Goal: Connect with others: Connect with others

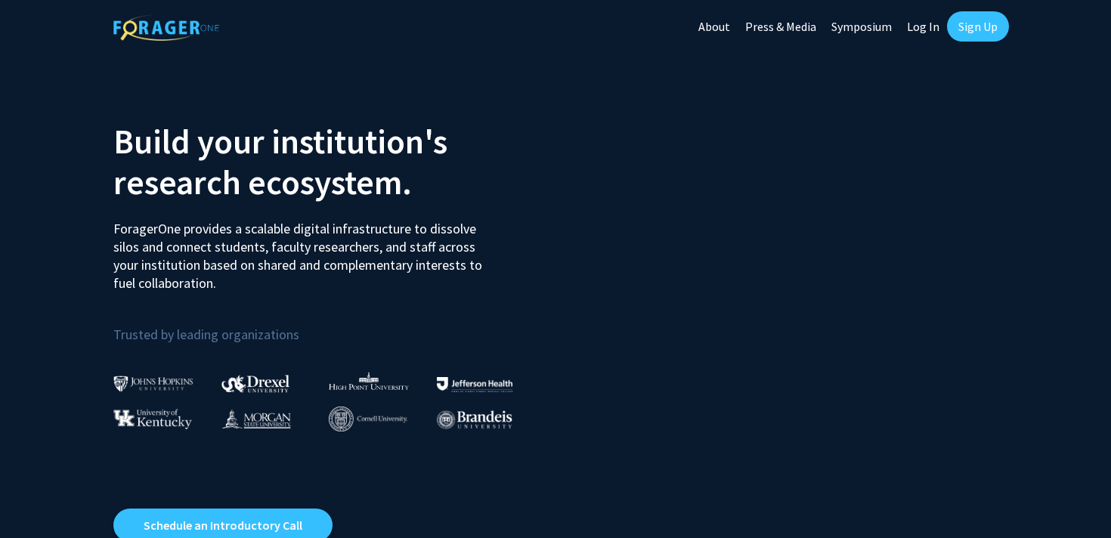
click at [971, 25] on link "Sign Up" at bounding box center [978, 26] width 62 height 30
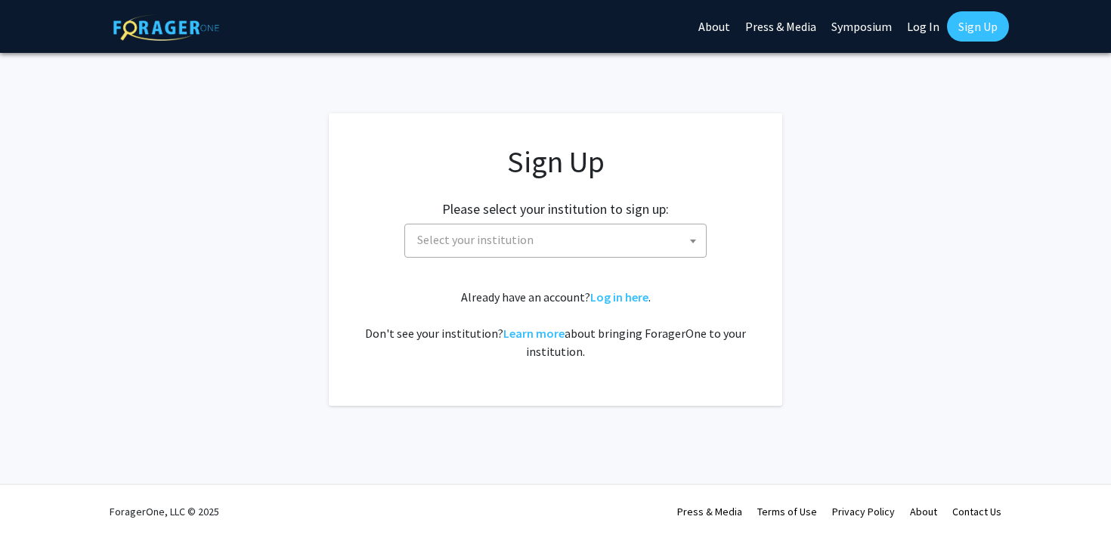
click at [592, 234] on span "Select your institution" at bounding box center [558, 239] width 295 height 31
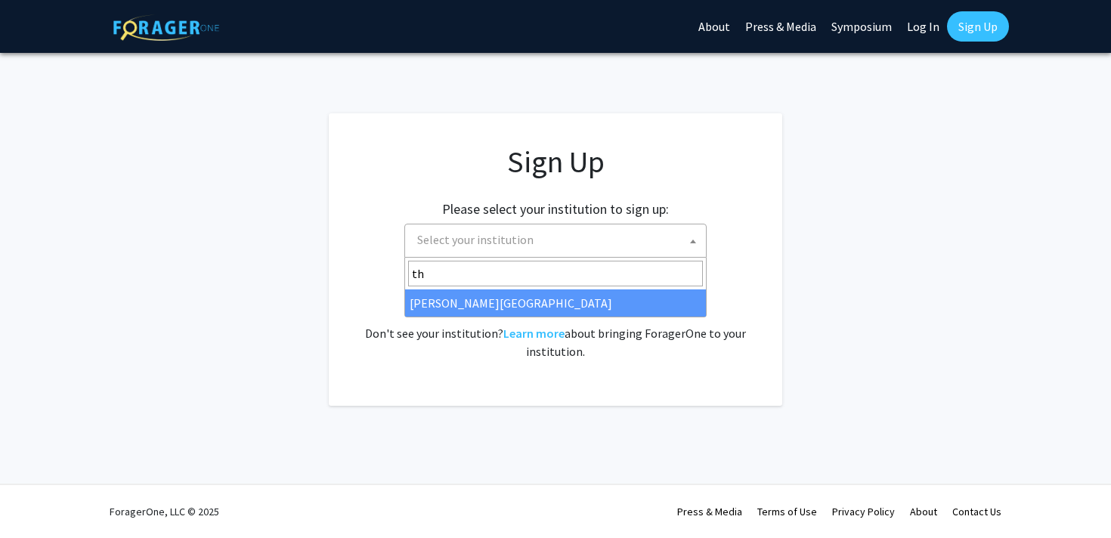
type input "t"
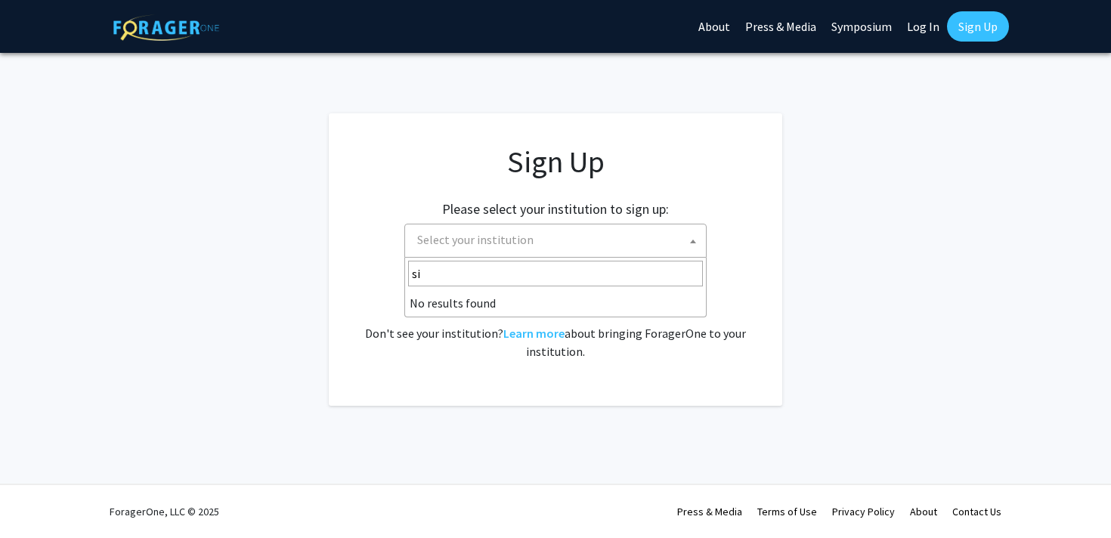
type input "s"
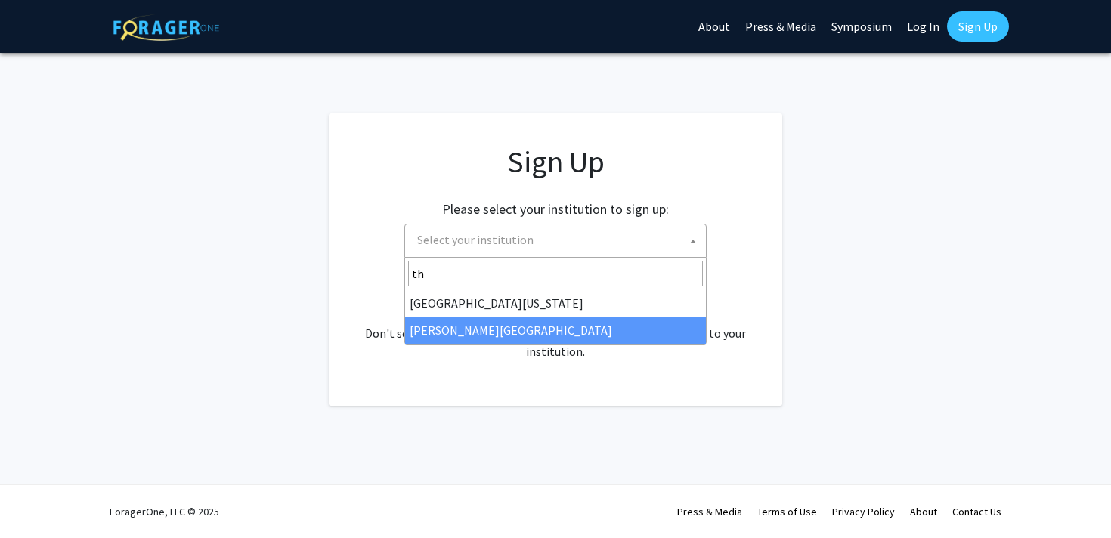
type input "th"
select select "24"
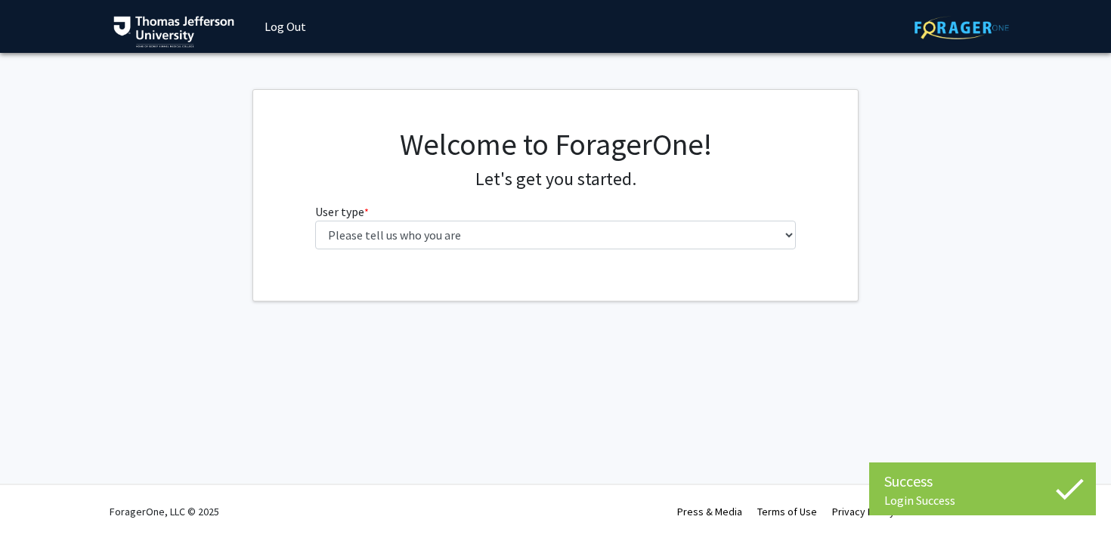
click at [605, 268] on div "Welcome to ForagerOne! Let's get you started. User type * required Please tell …" at bounding box center [555, 195] width 605 height 211
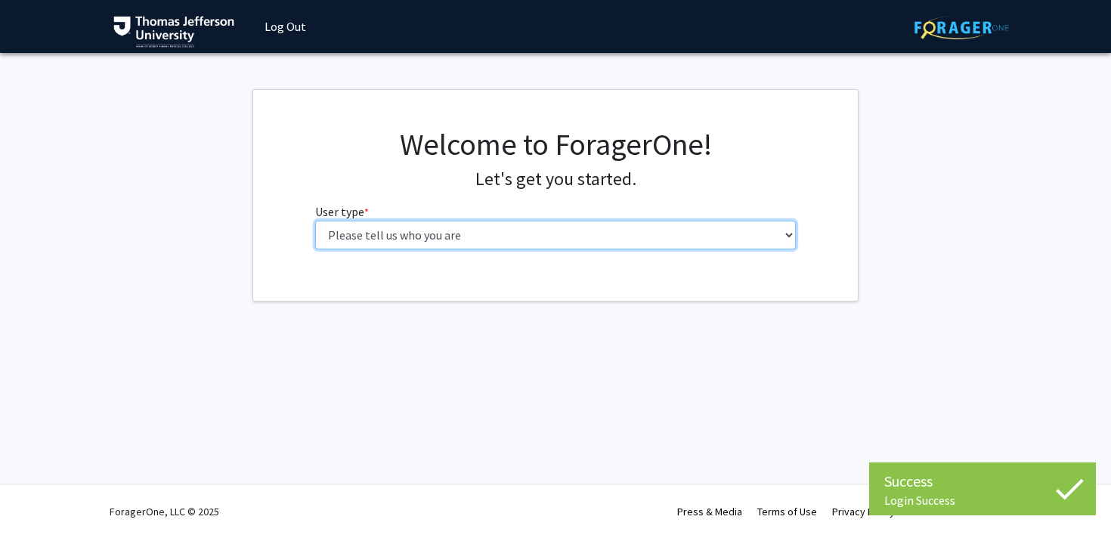
click at [603, 235] on select "Please tell us who you are Undergraduate Student Master's Student Doctoral Cand…" at bounding box center [555, 235] width 481 height 29
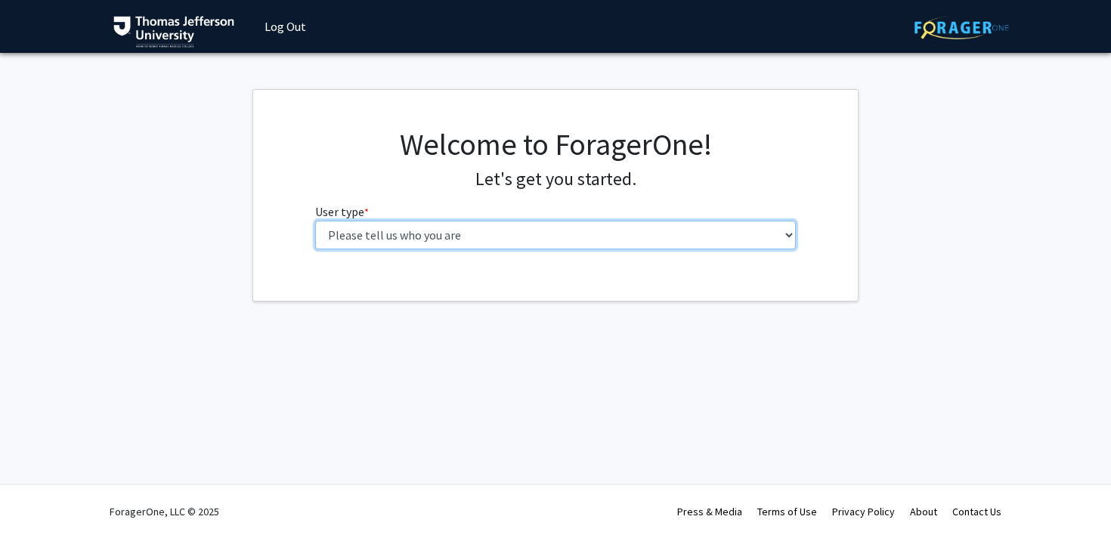
select select "3: doc"
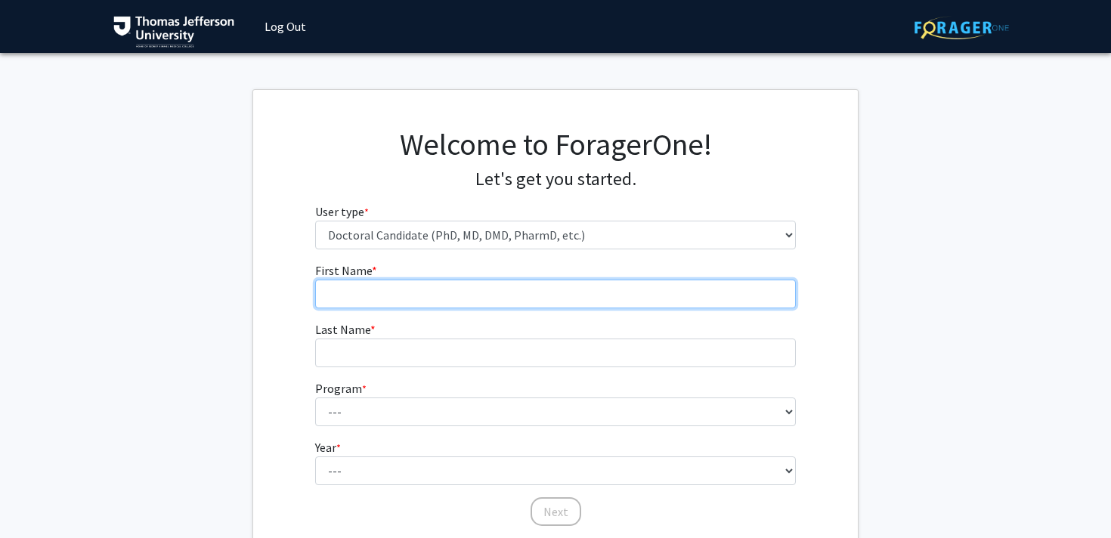
click at [567, 281] on input "First Name * required" at bounding box center [555, 294] width 481 height 29
type input "Carter"
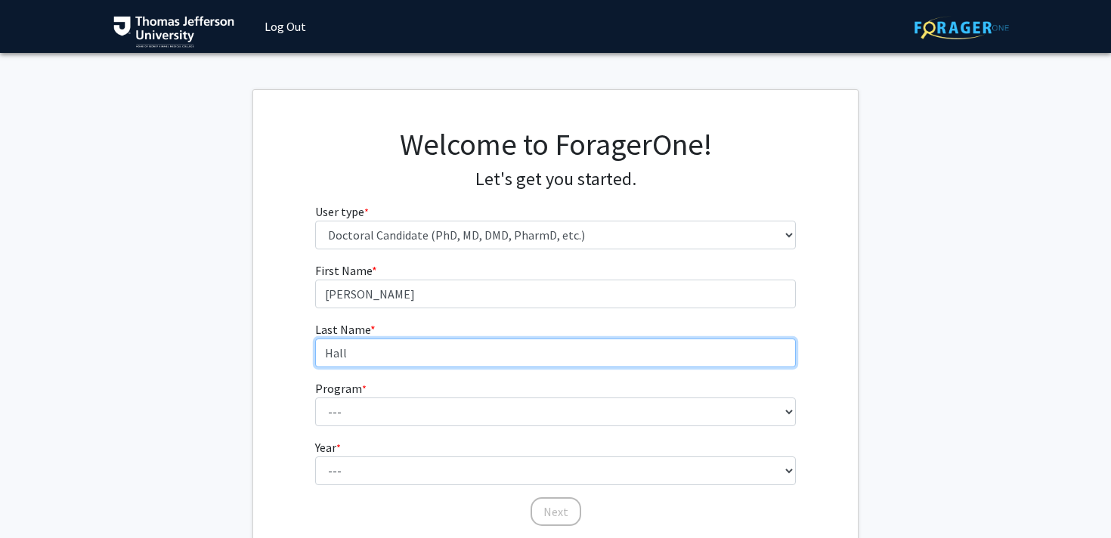
type input "Hall"
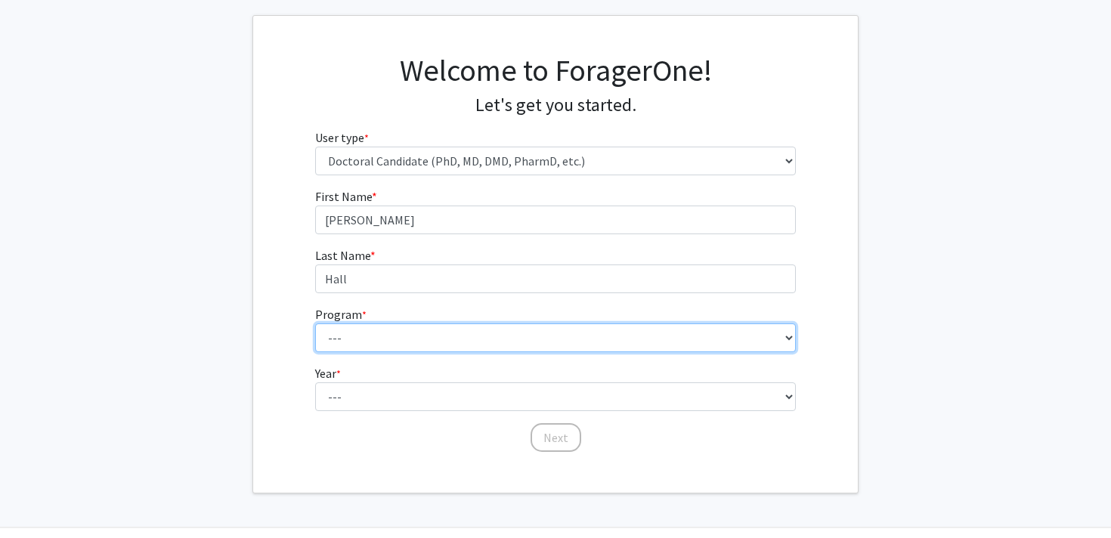
scroll to position [82, 0]
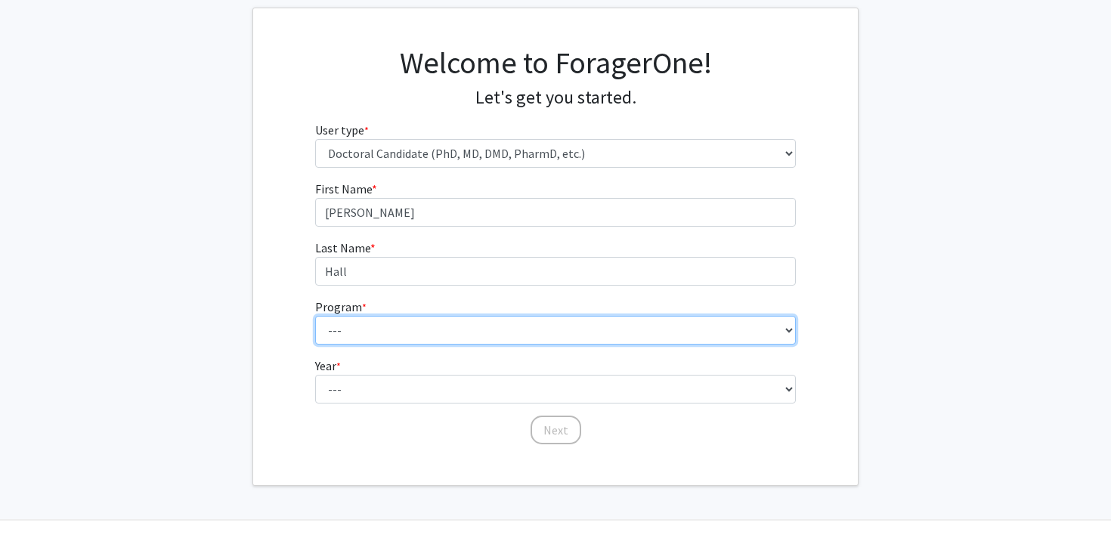
click at [510, 341] on select "--- Accelerated 3+3 BS in Health Sciences/Doctor of Occupational Therapy Accele…" at bounding box center [555, 330] width 481 height 29
select select "35: 815"
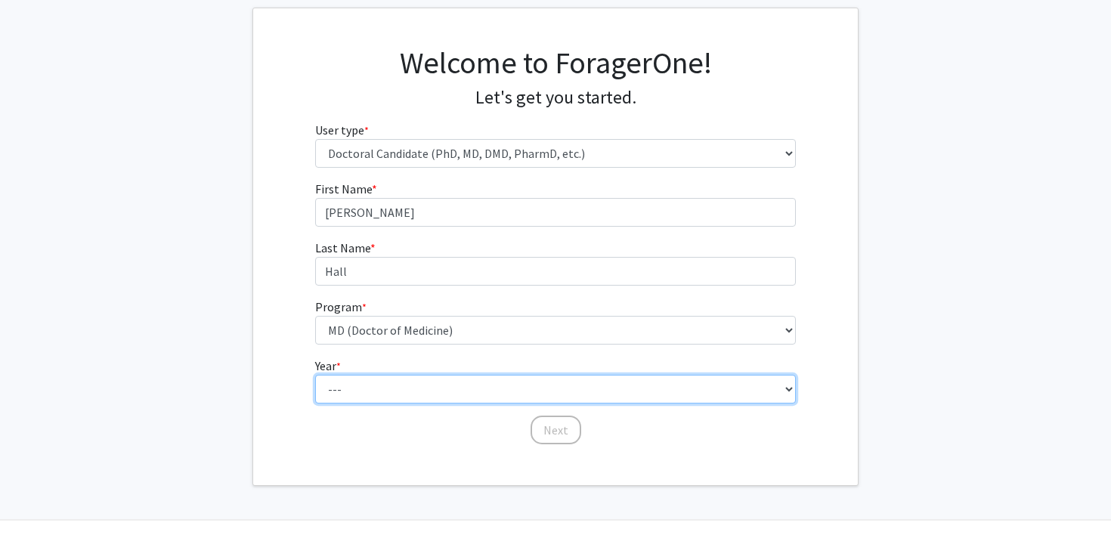
click at [472, 391] on select "--- First Year Second Year Third Year Fourth Year Fifth Year Sixth Year Seventh…" at bounding box center [555, 389] width 481 height 29
select select "1: first_year"
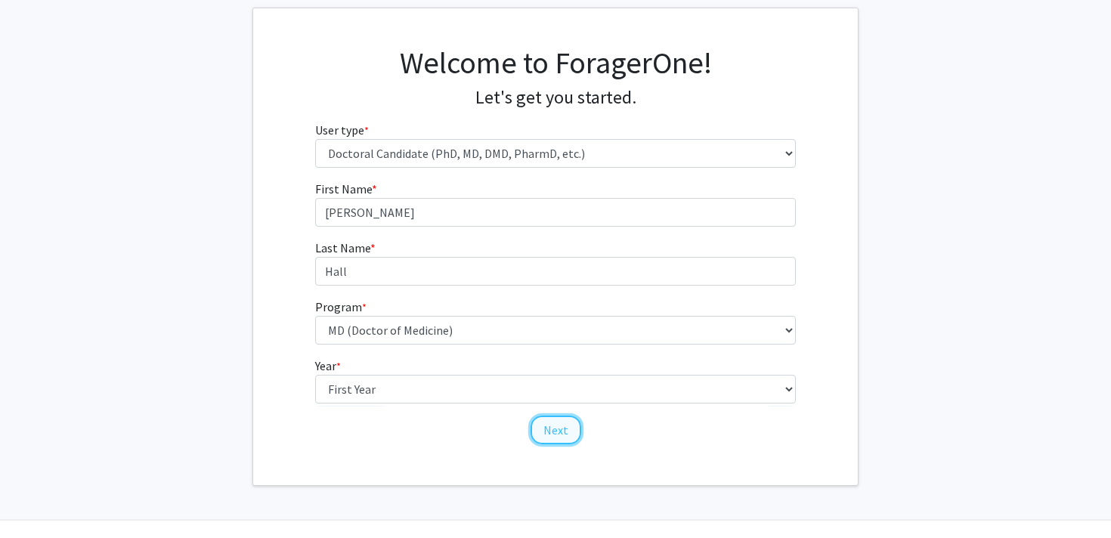
click at [550, 438] on button "Next" at bounding box center [555, 430] width 51 height 29
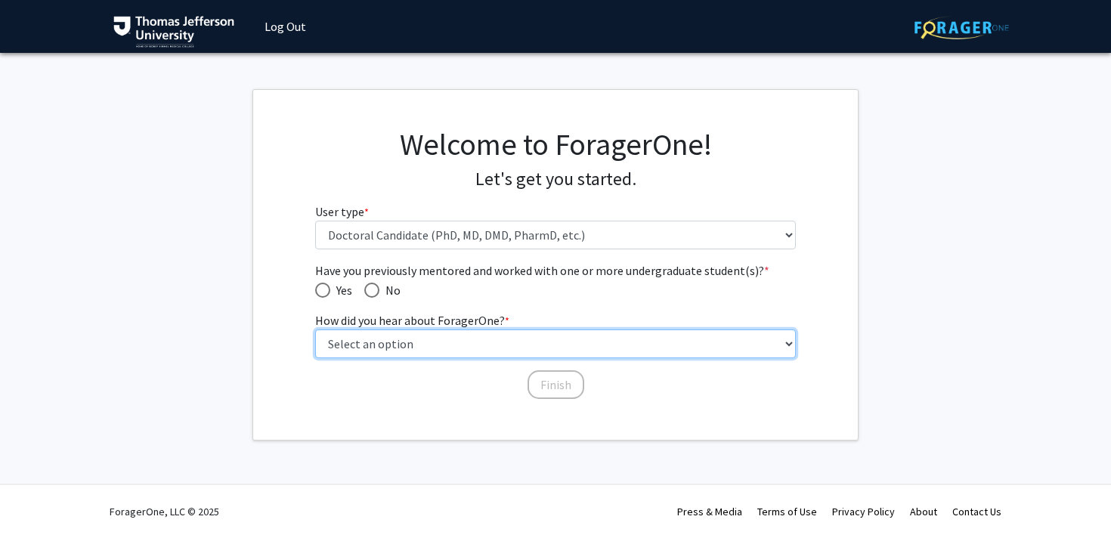
click at [376, 339] on select "Select an option Peer/student recommendation Faculty/staff recommendation Unive…" at bounding box center [555, 343] width 481 height 29
select select "2: faculty_recommendation"
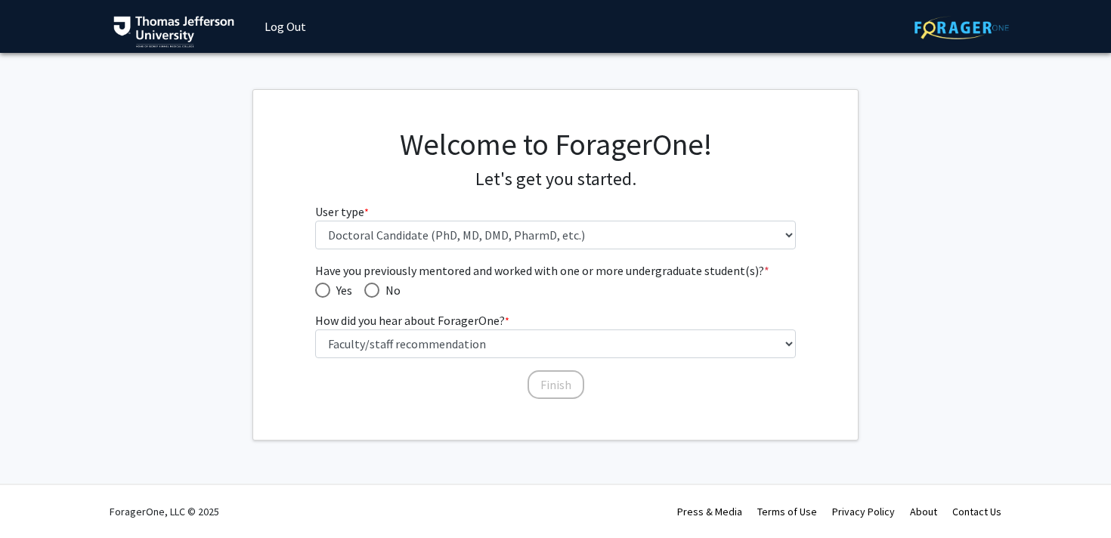
click at [322, 292] on span "Have you previously mentored and worked with one or more undergraduate student(…" at bounding box center [322, 290] width 15 height 15
click at [322, 292] on input "Yes" at bounding box center [322, 290] width 15 height 15
radio input "true"
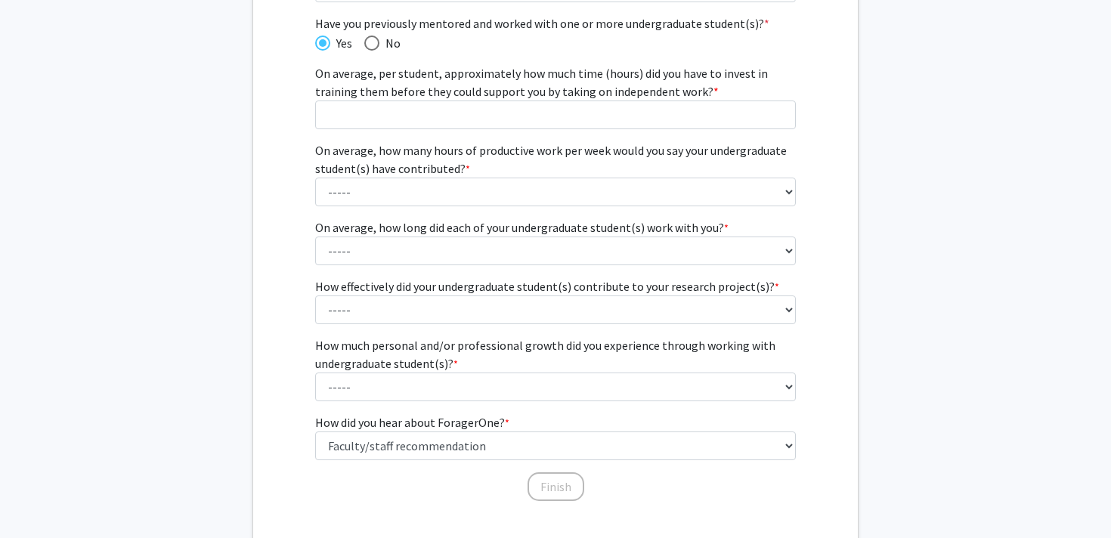
scroll to position [252, 0]
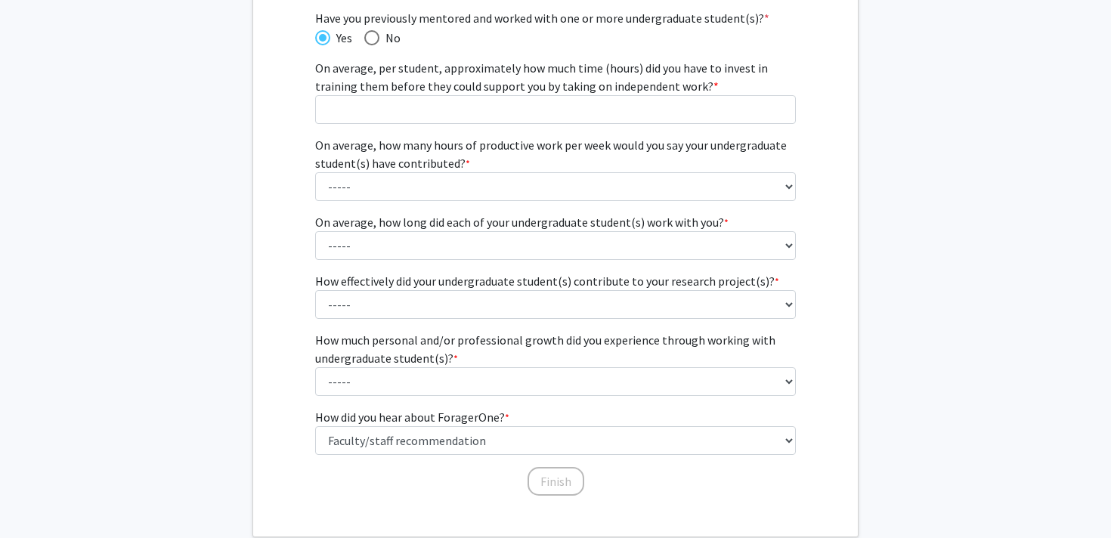
click at [386, 36] on span "No" at bounding box center [389, 38] width 21 height 18
click at [379, 36] on input "No" at bounding box center [371, 37] width 15 height 15
radio input "true"
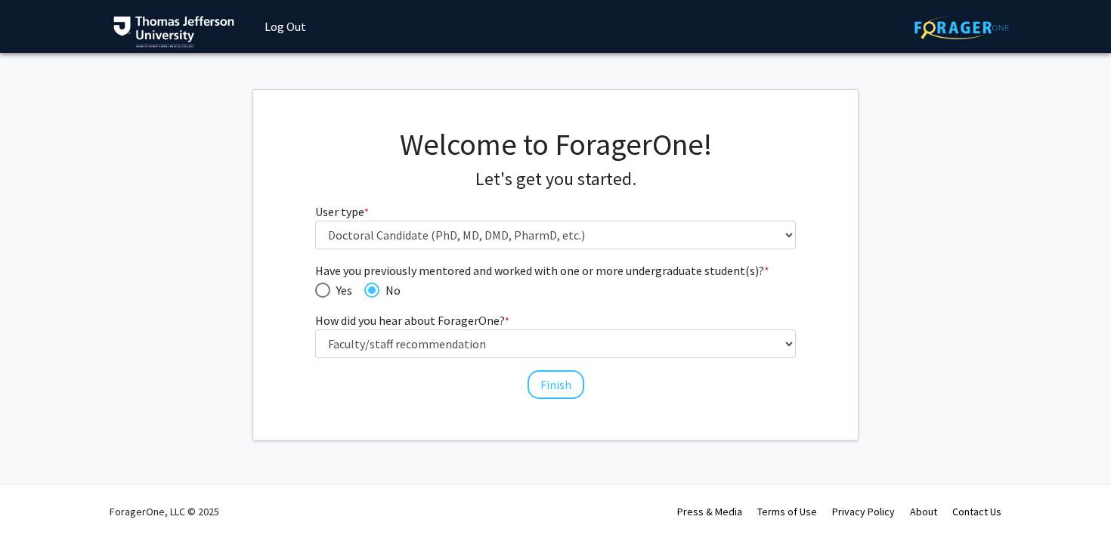
scroll to position [0, 0]
click at [330, 286] on span "Yes" at bounding box center [341, 290] width 22 height 18
click at [329, 286] on input "Yes" at bounding box center [322, 290] width 15 height 15
radio input "true"
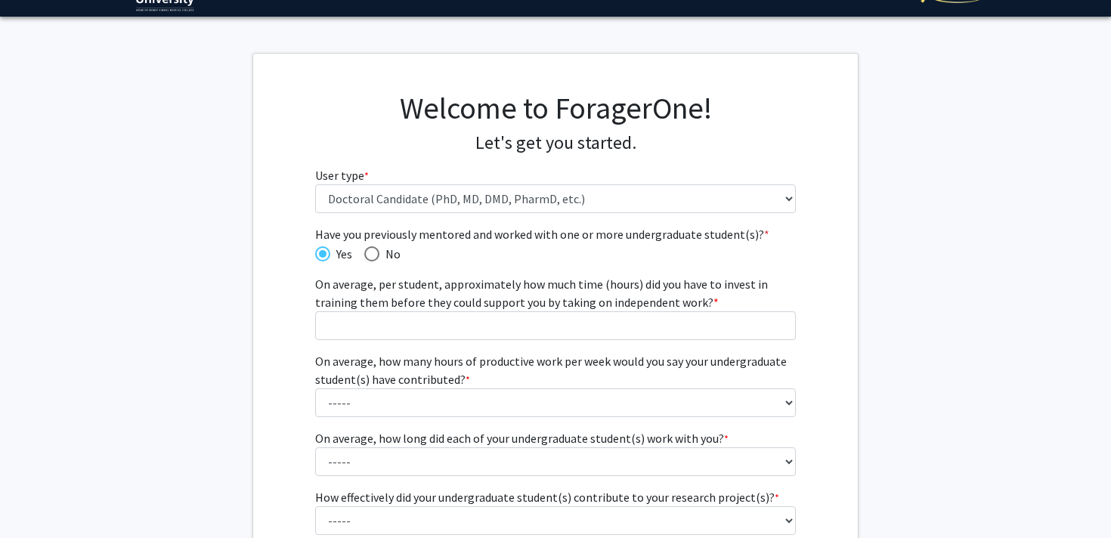
scroll to position [48, 0]
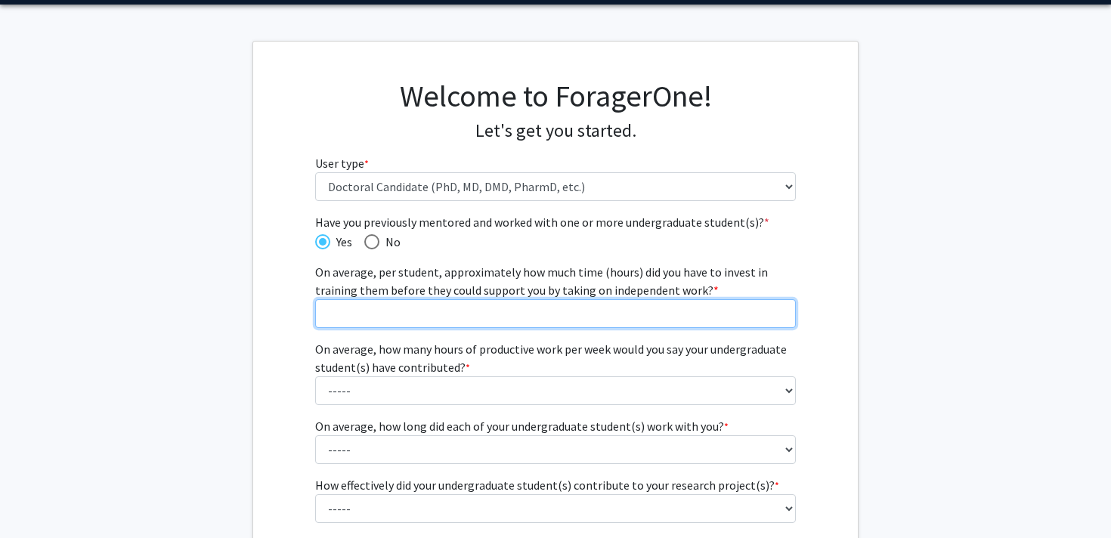
click at [387, 315] on input "On average, per student, approximately how much time (hours) did you have to in…" at bounding box center [555, 313] width 481 height 29
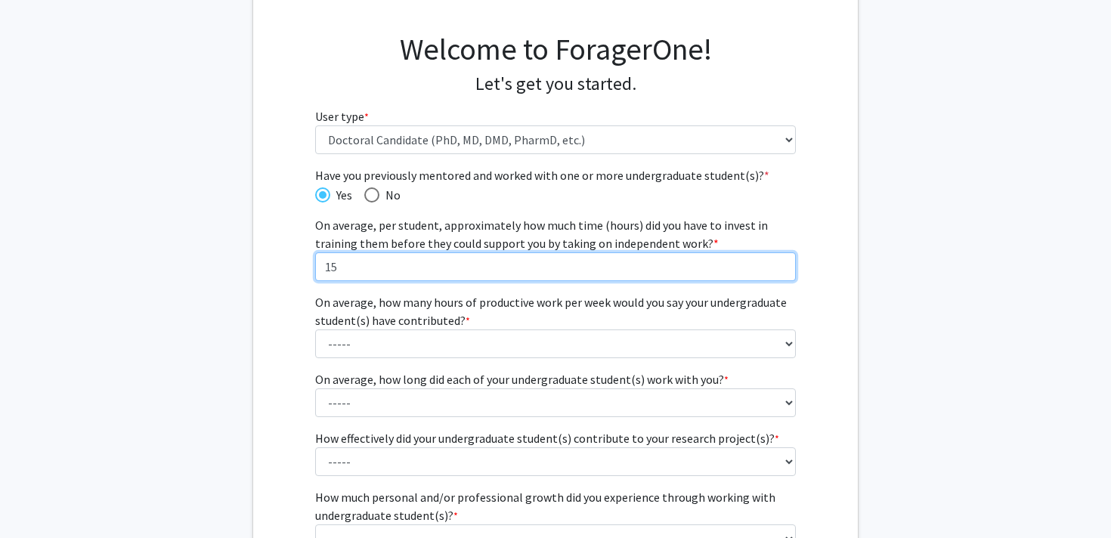
scroll to position [110, 0]
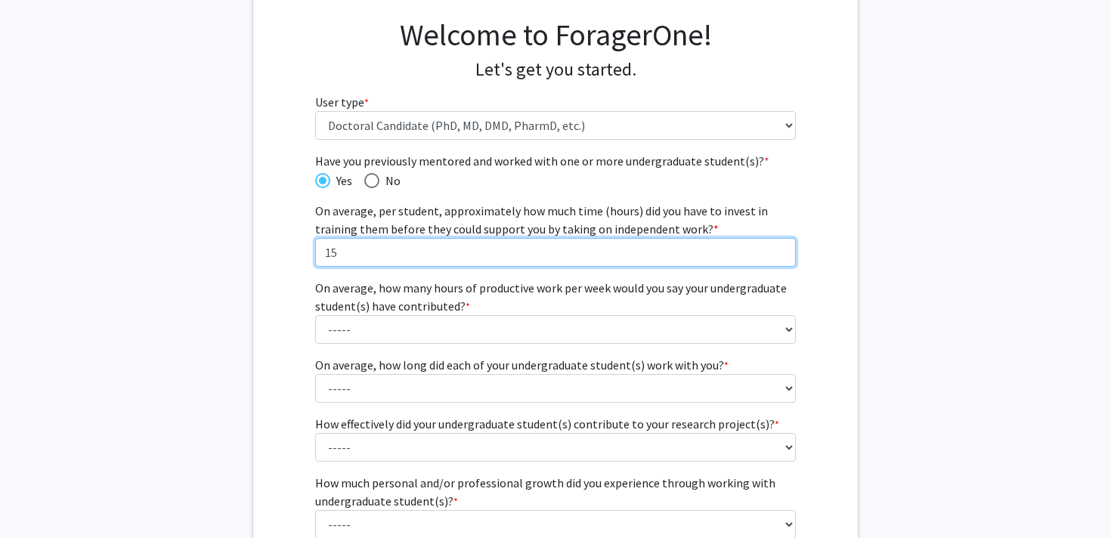
type input "15"
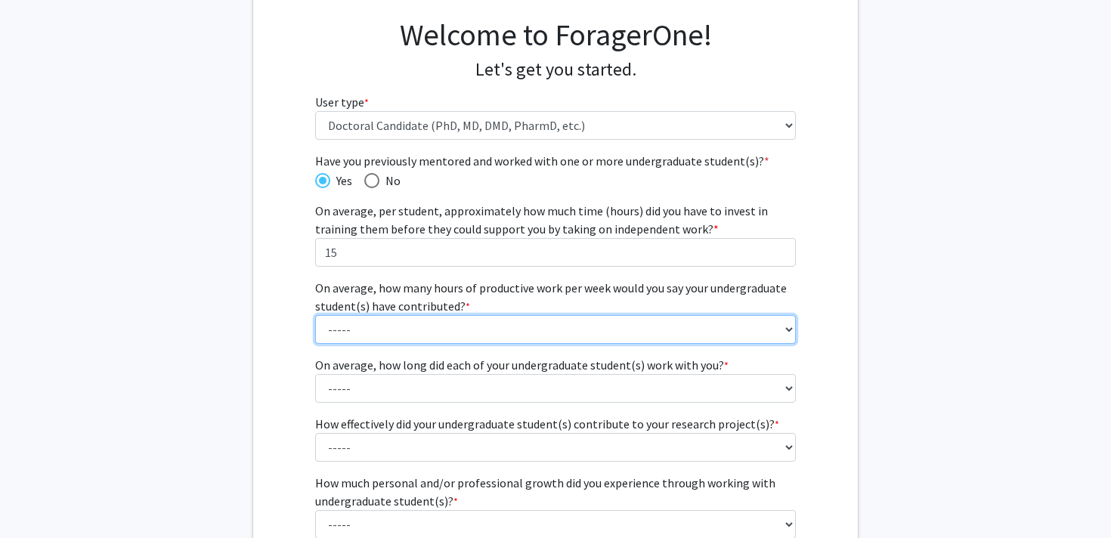
click at [388, 326] on select "----- 1 - 5 hours 6 - 10 hours 11 - 15 hours 16 - 20 hours 21 - 30 hours 31 - 4…" at bounding box center [555, 329] width 481 height 29
select select "4: 16 - 20 hours"
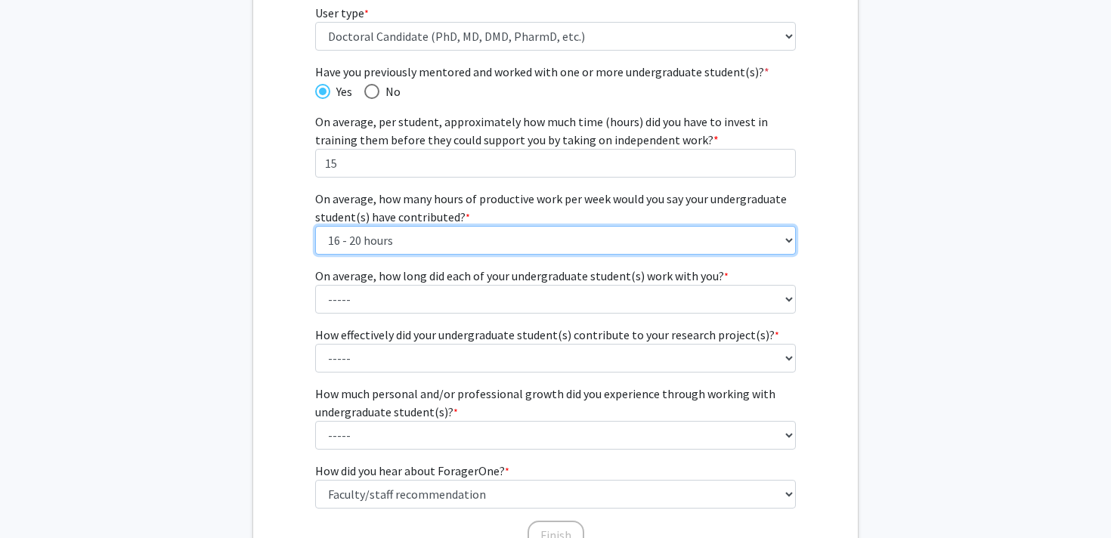
scroll to position [203, 0]
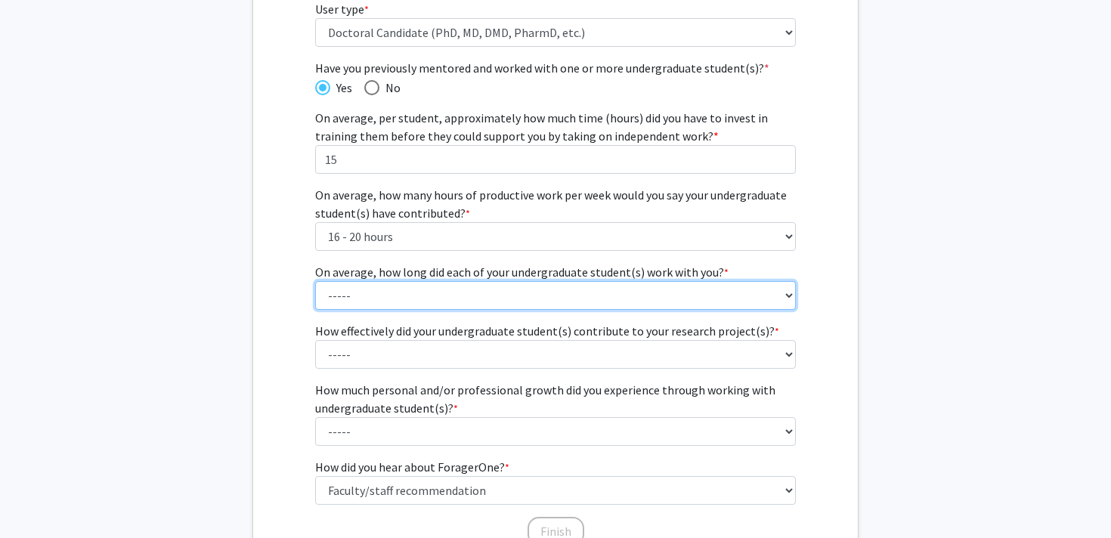
click at [410, 289] on select "----- 1 - 3 months 3 - 6 months 6 months - 1 year 1 - 2 years 2 - 3 years 3 - 4…" at bounding box center [555, 295] width 481 height 29
select select "2: 3 - 6 months"
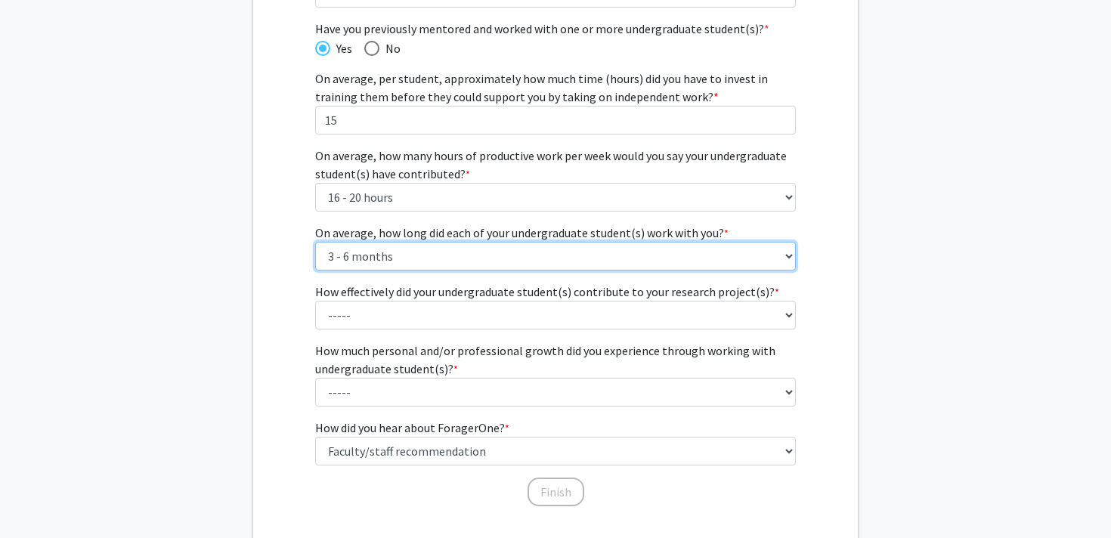
scroll to position [246, 0]
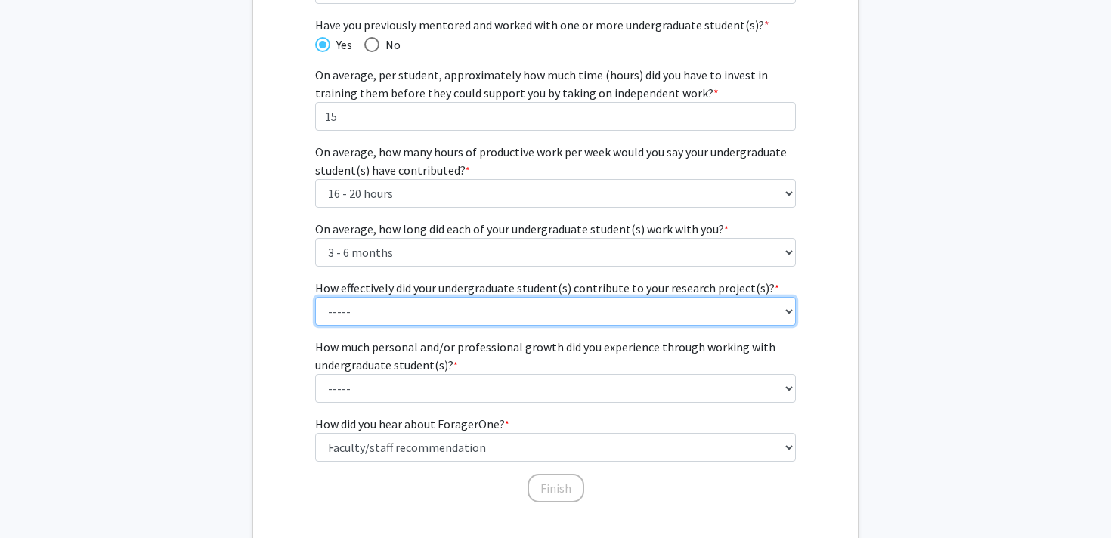
click at [410, 311] on select "----- 1 (Minimally) 2 3 (Moderately) 4 5 (Significantly)" at bounding box center [555, 311] width 481 height 29
select select "3: 3"
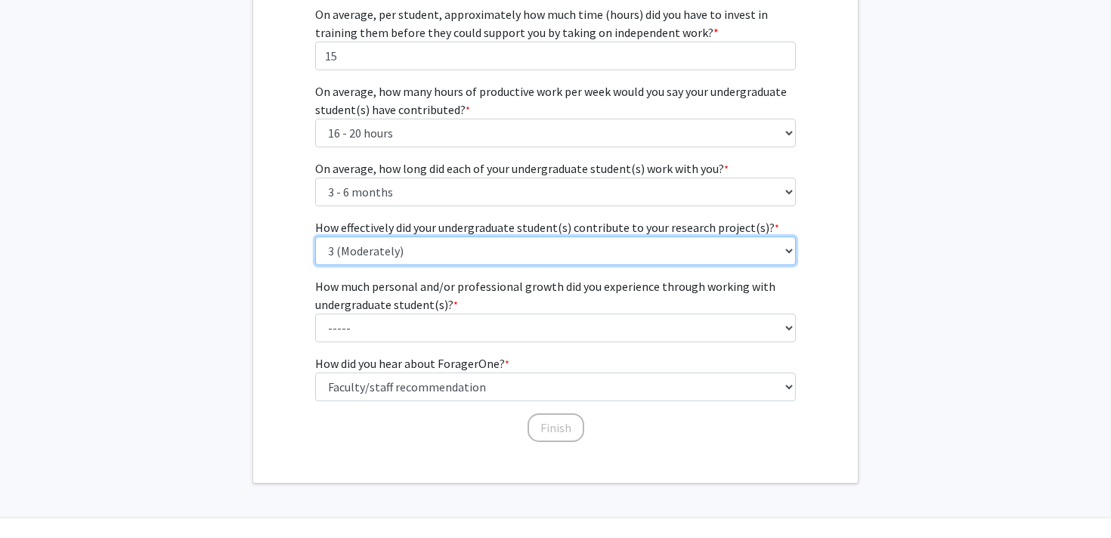
scroll to position [309, 0]
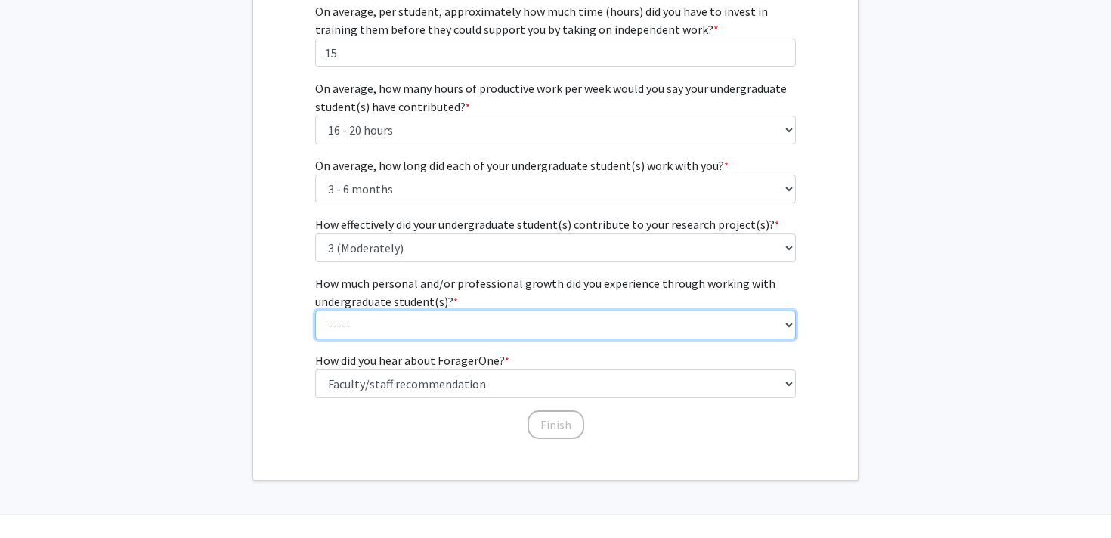
click at [419, 326] on select "----- 1 (Minimal) 2 3 (Moderate) 4 5 (Significant)" at bounding box center [555, 325] width 481 height 29
select select "3: 3"
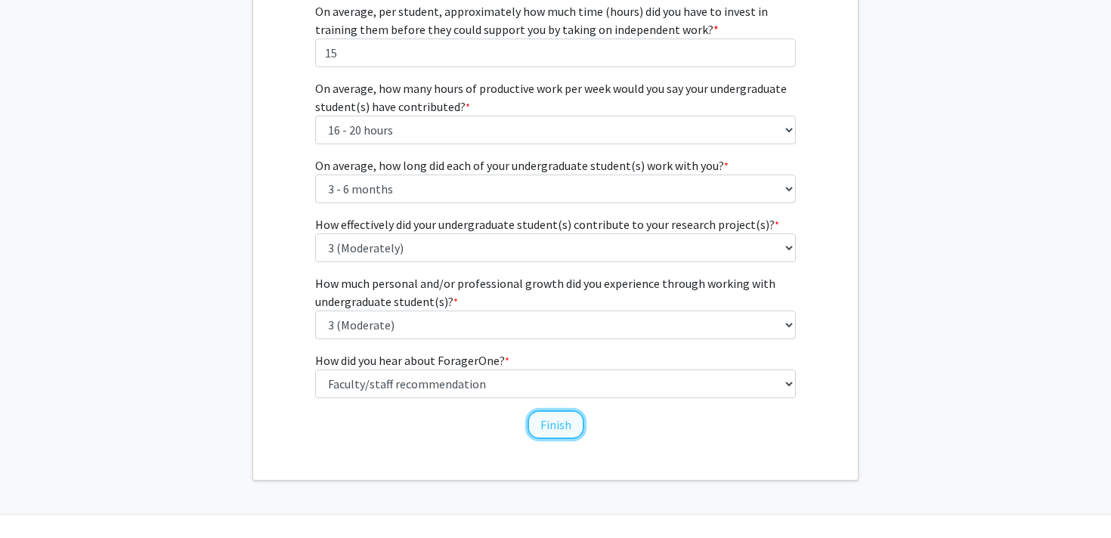
click at [542, 425] on button "Finish" at bounding box center [555, 424] width 57 height 29
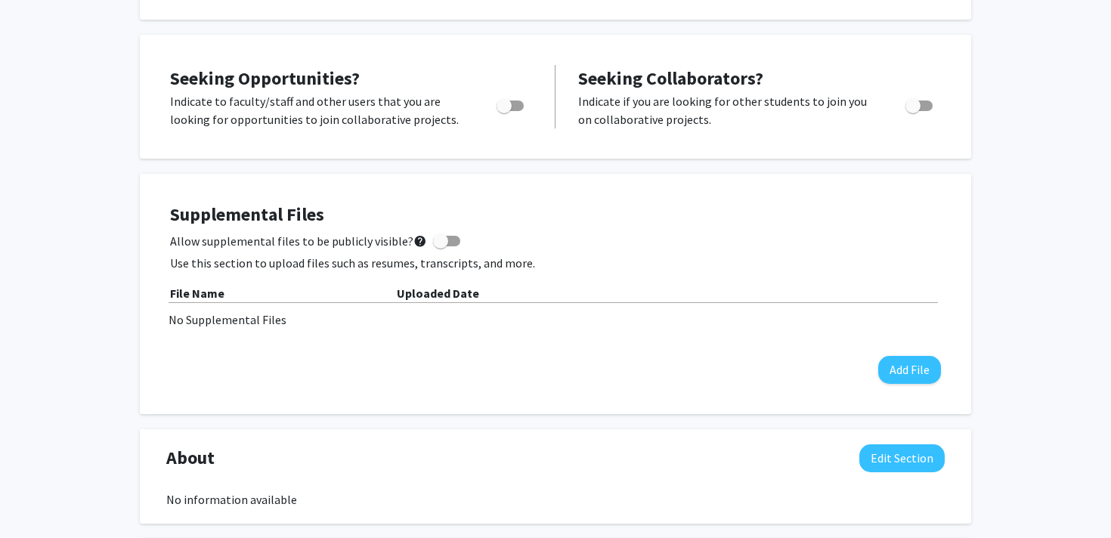
scroll to position [229, 0]
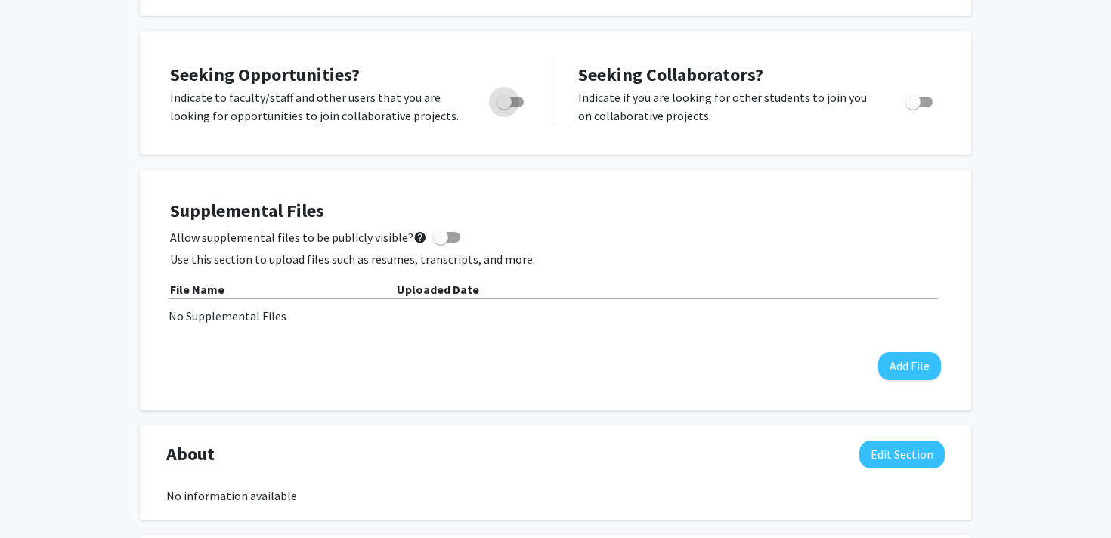
click at [516, 101] on span "Toggle" at bounding box center [509, 102] width 27 height 11
click at [504, 107] on input "Are you actively seeking opportunities?" at bounding box center [503, 107] width 1 height 1
checkbox input "true"
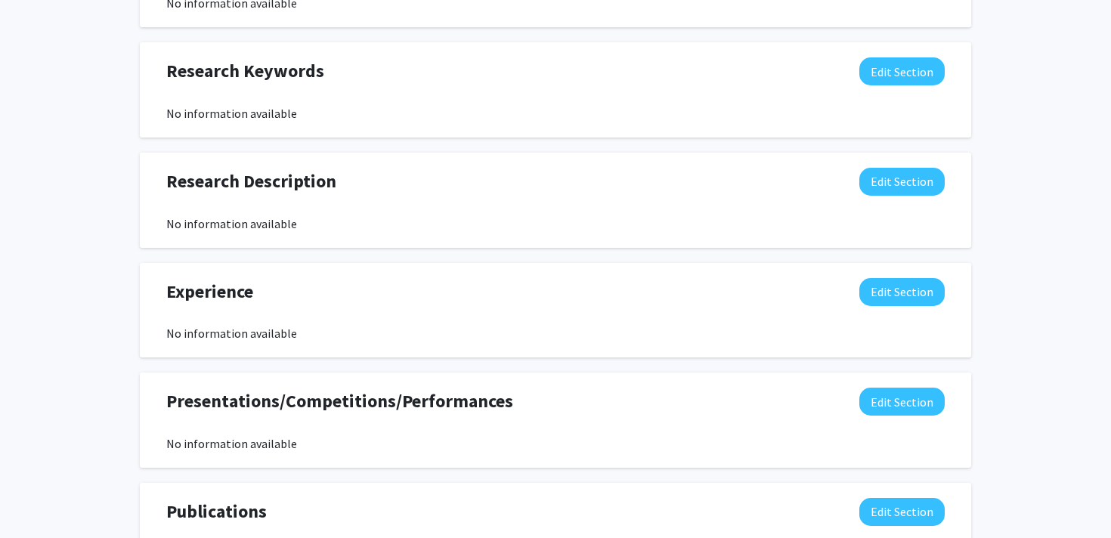
scroll to position [0, 0]
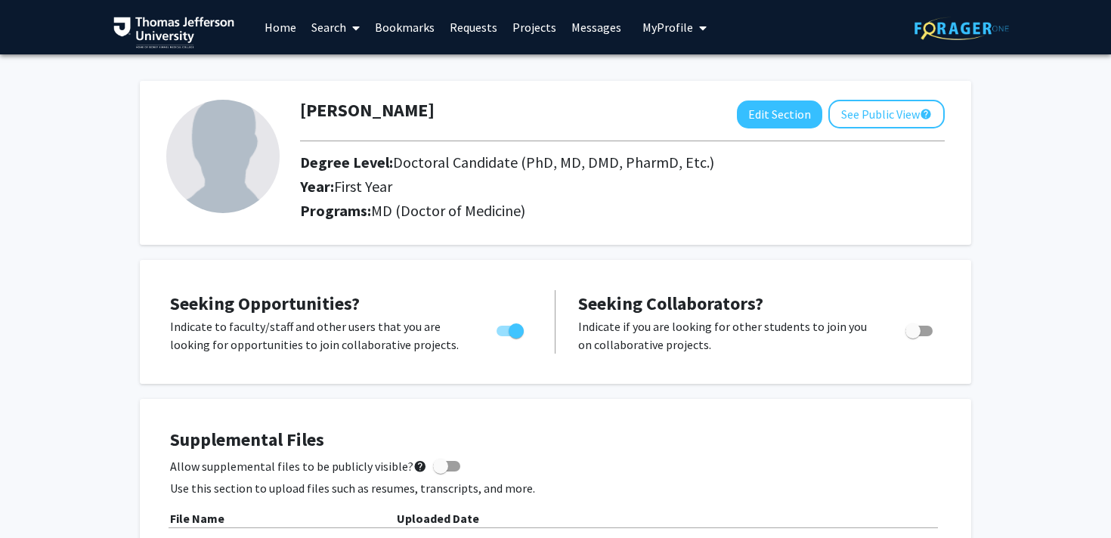
click at [348, 19] on span at bounding box center [353, 28] width 14 height 53
click at [343, 26] on link "Search" at bounding box center [335, 27] width 63 height 53
click at [354, 61] on span "Faculty/Staff" at bounding box center [359, 69] width 111 height 30
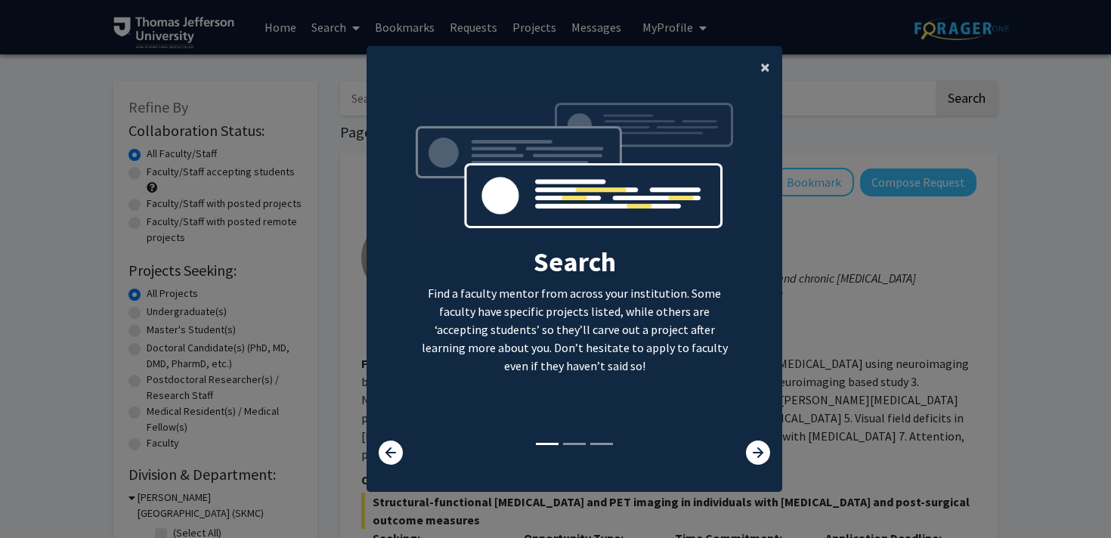
click at [768, 73] on span "×" at bounding box center [765, 66] width 10 height 23
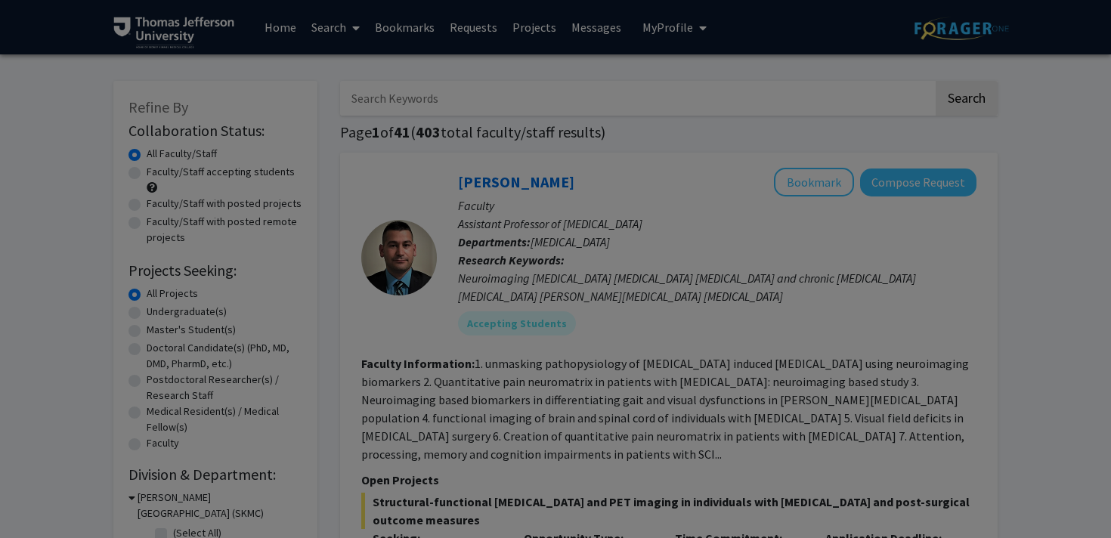
click at [759, 66] on div "Search Find a faculty mentor from across your institution. Some faculty have sp…" at bounding box center [574, 147] width 414 height 340
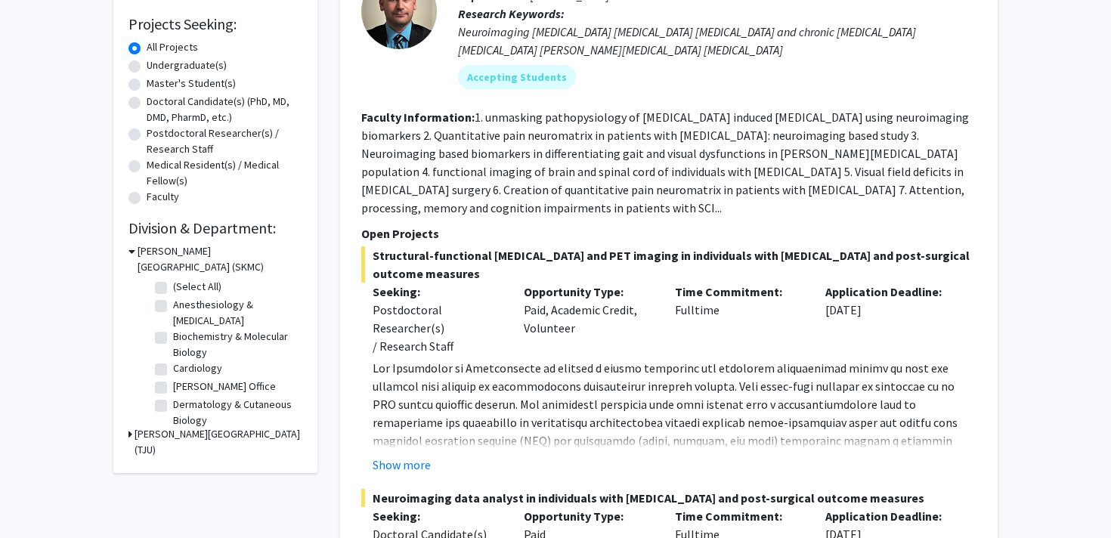
scroll to position [236, 0]
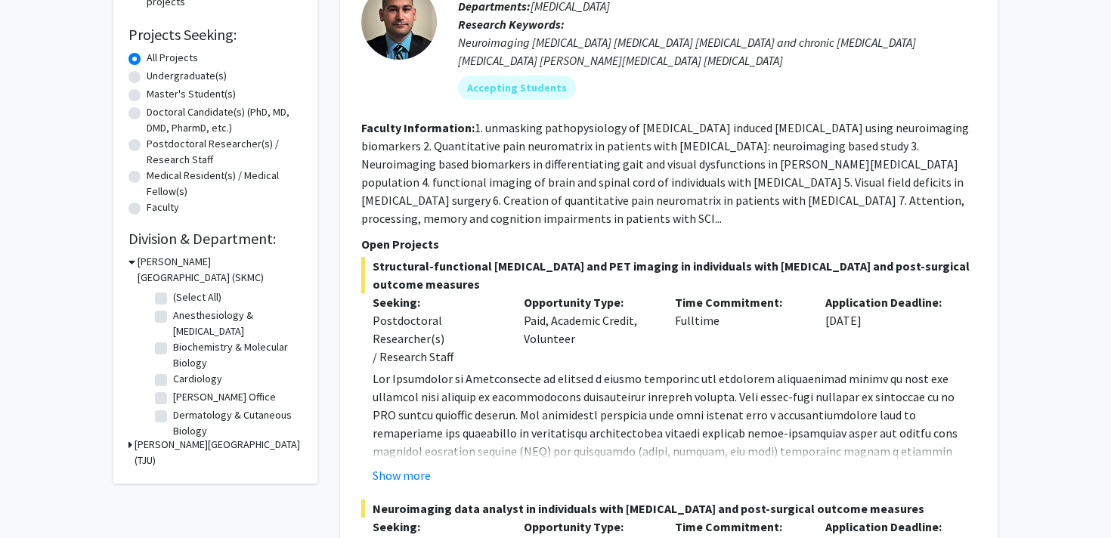
click at [217, 114] on label "Doctoral Candidate(s) (PhD, MD, DMD, PharmD, etc.)" at bounding box center [225, 120] width 156 height 32
click at [156, 114] on input "Doctoral Candidate(s) (PhD, MD, DMD, PharmD, etc.)" at bounding box center [152, 109] width 10 height 10
radio input "true"
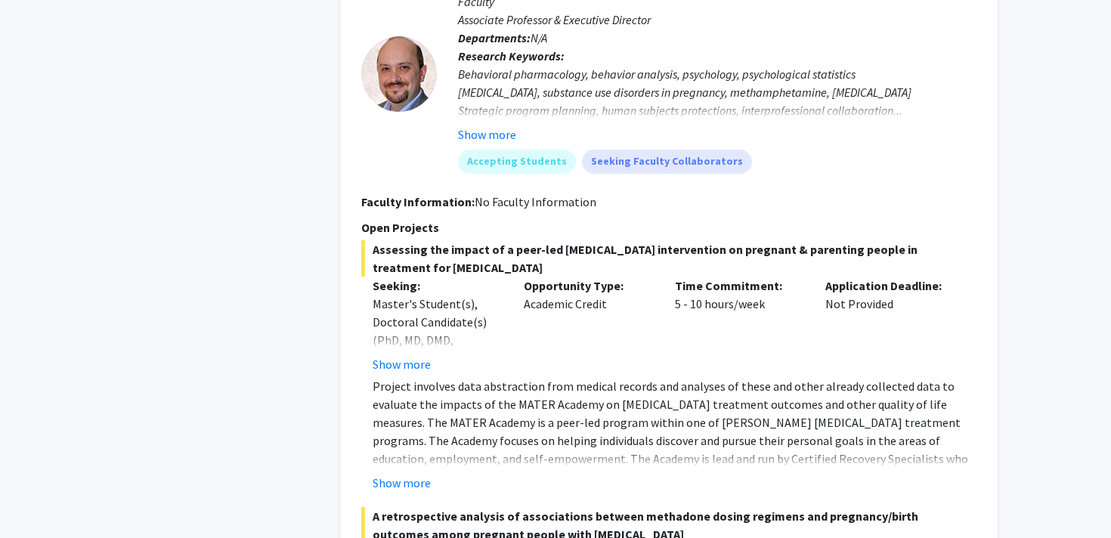
scroll to position [2756, 0]
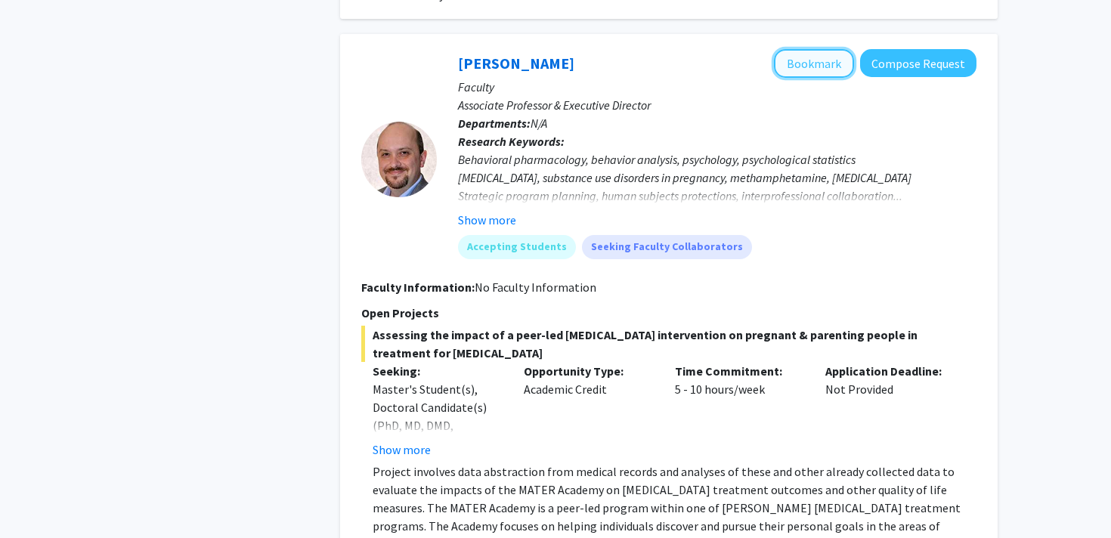
click at [818, 49] on button "Bookmark" at bounding box center [814, 63] width 80 height 29
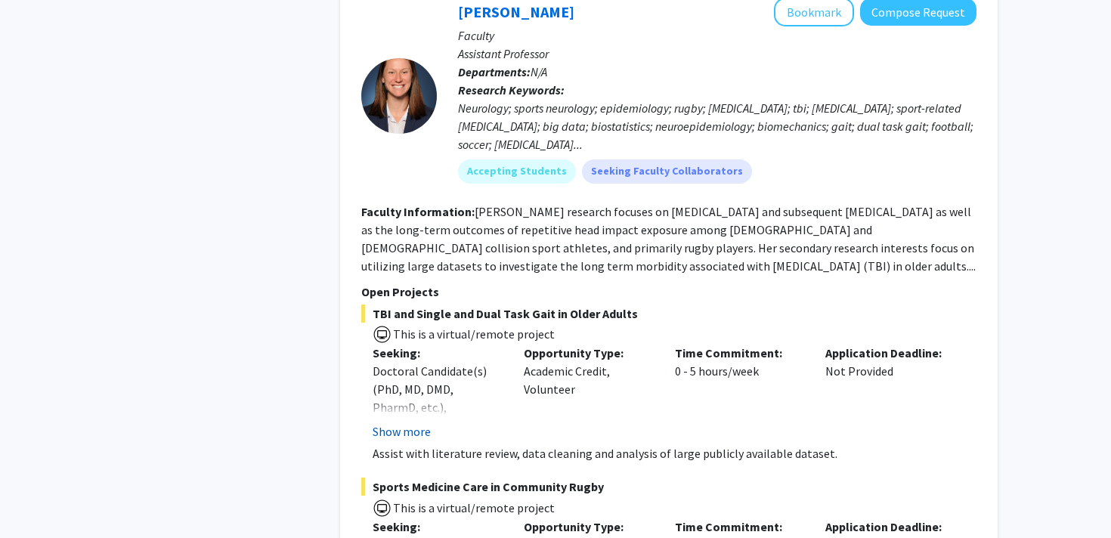
scroll to position [4473, 0]
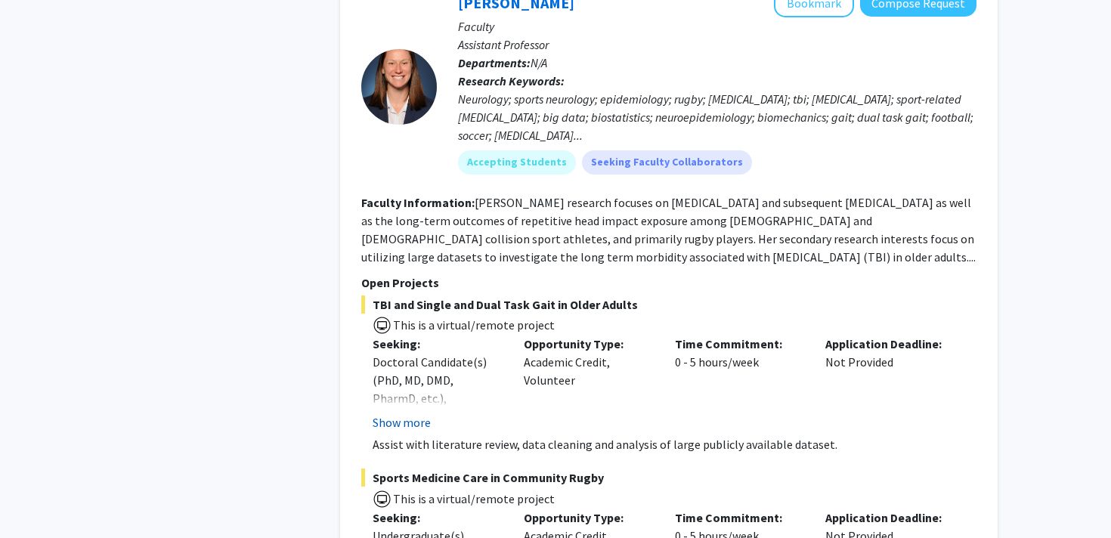
click at [419, 413] on button "Show more" at bounding box center [402, 422] width 58 height 18
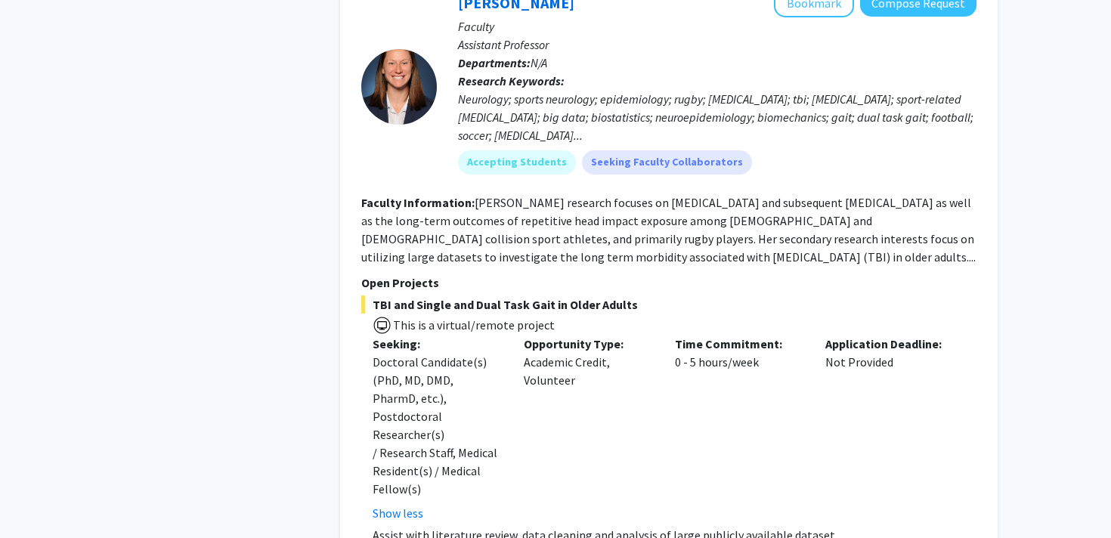
click at [401, 526] on p "Assist with literature review, data cleaning and analysis of large publicly ava…" at bounding box center [675, 535] width 604 height 18
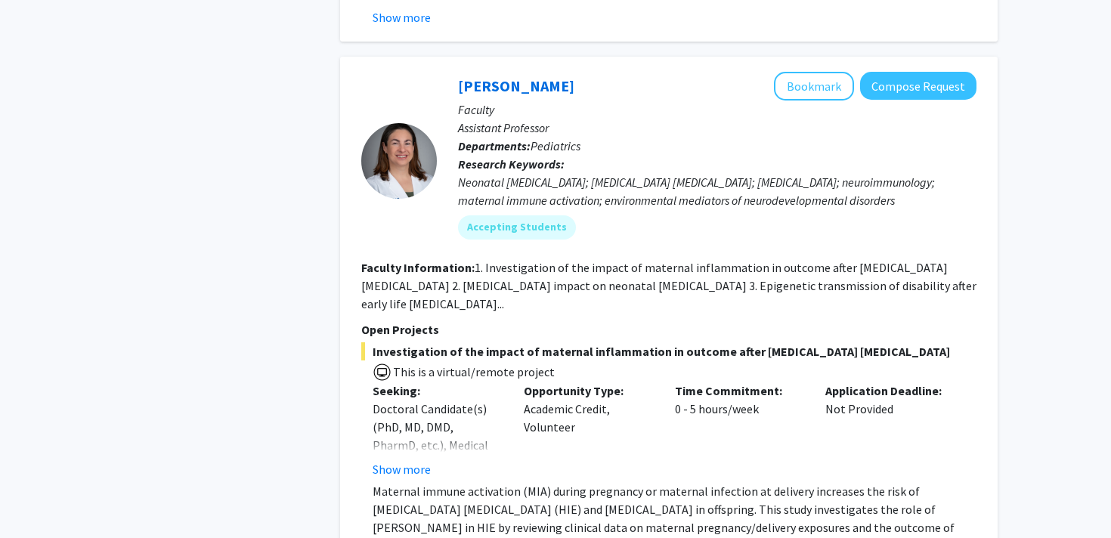
scroll to position [6393, 0]
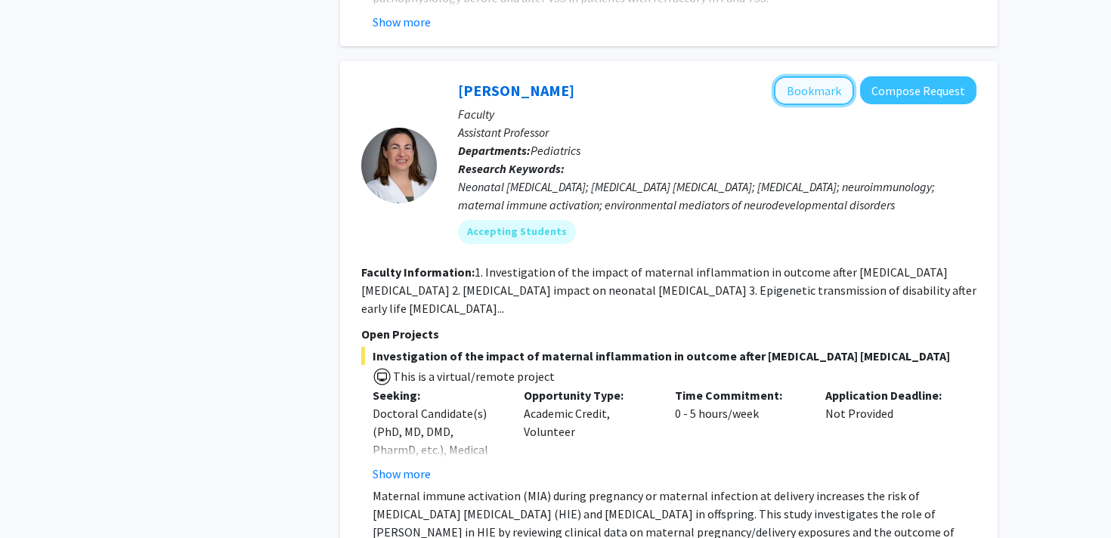
click at [793, 76] on button "Bookmark" at bounding box center [814, 90] width 80 height 29
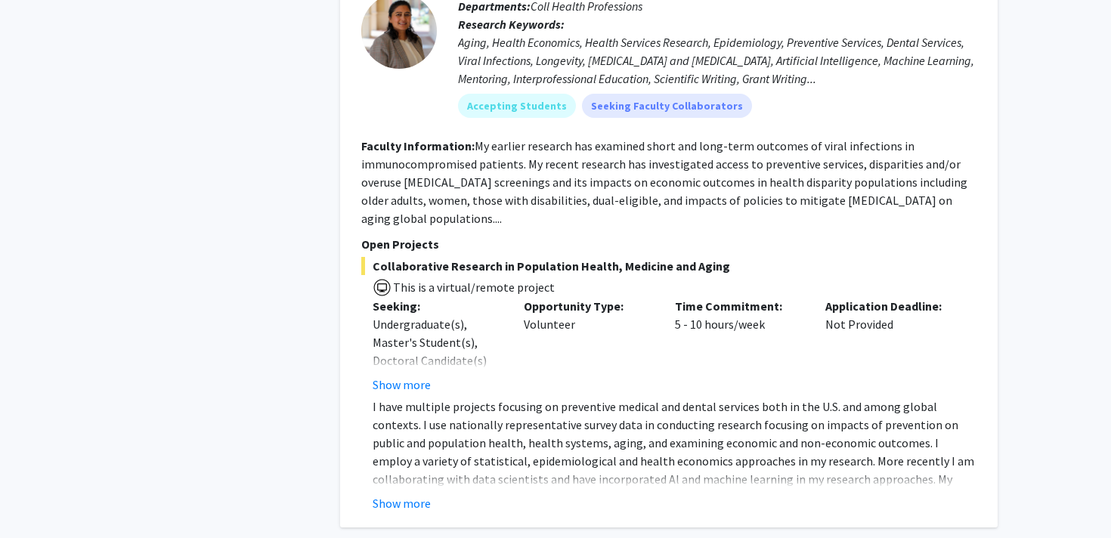
scroll to position [7540, 0]
click at [413, 493] on button "Show more" at bounding box center [402, 502] width 58 height 18
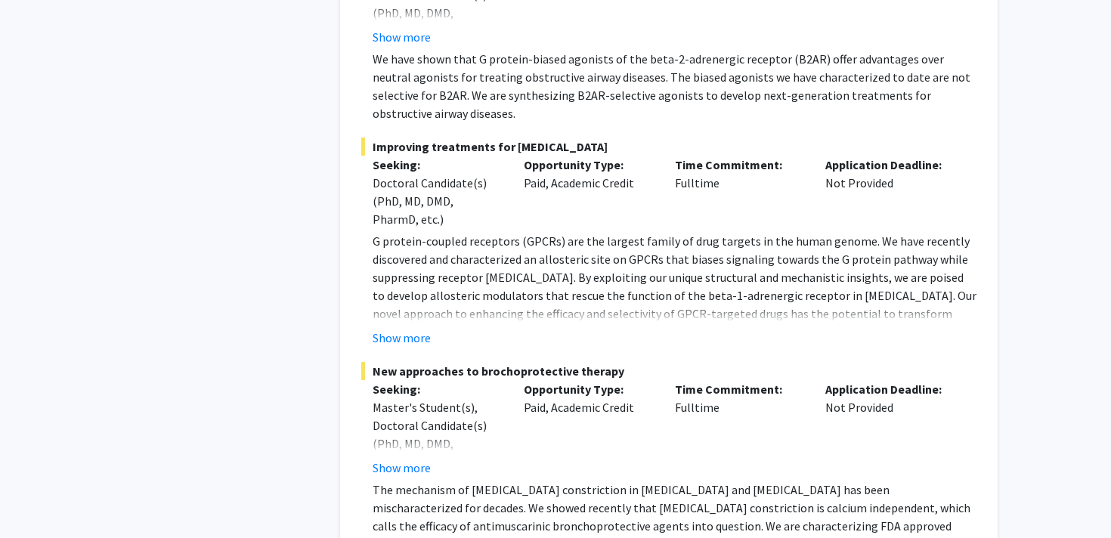
scroll to position [9244, 0]
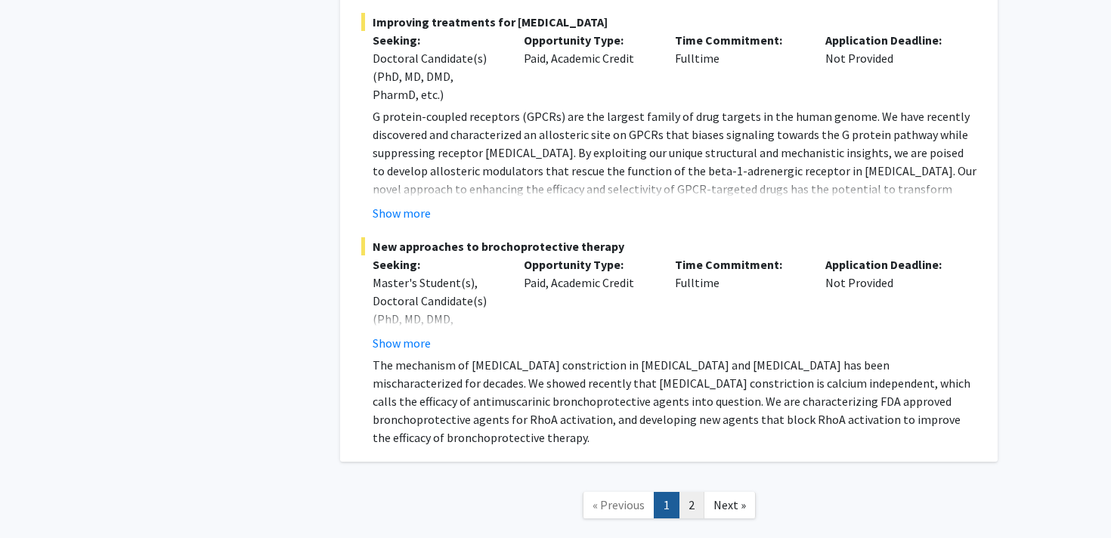
click at [686, 492] on link "2" at bounding box center [692, 505] width 26 height 26
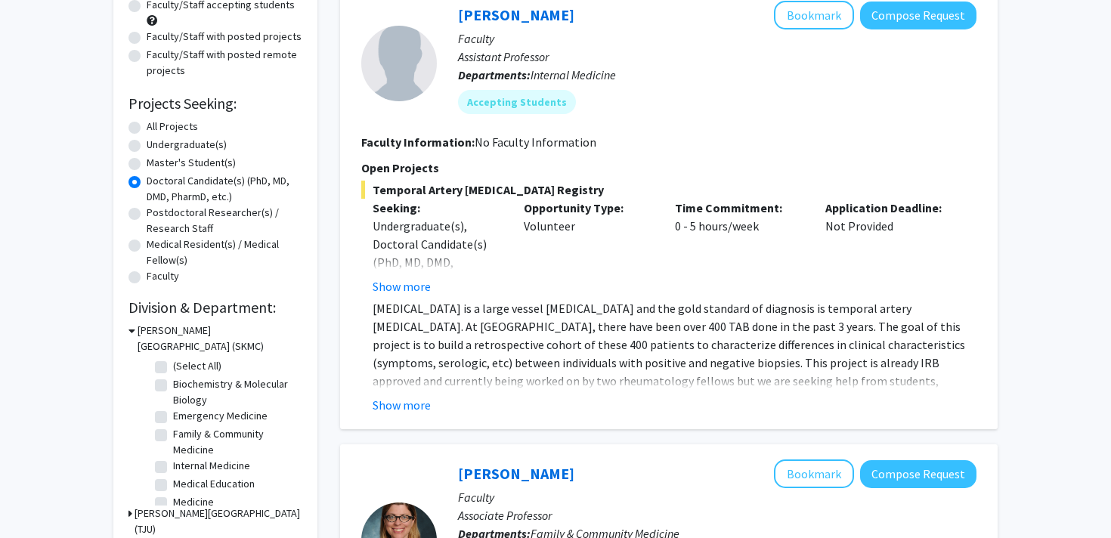
scroll to position [168, 0]
click at [394, 402] on button "Show more" at bounding box center [402, 404] width 58 height 18
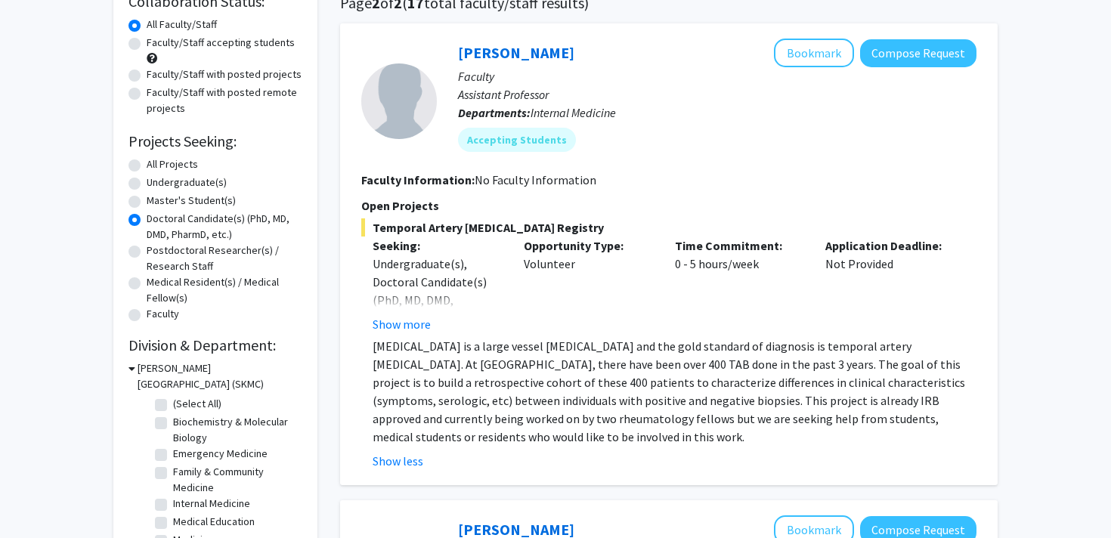
scroll to position [128, 0]
click at [799, 55] on button "Bookmark" at bounding box center [814, 53] width 80 height 29
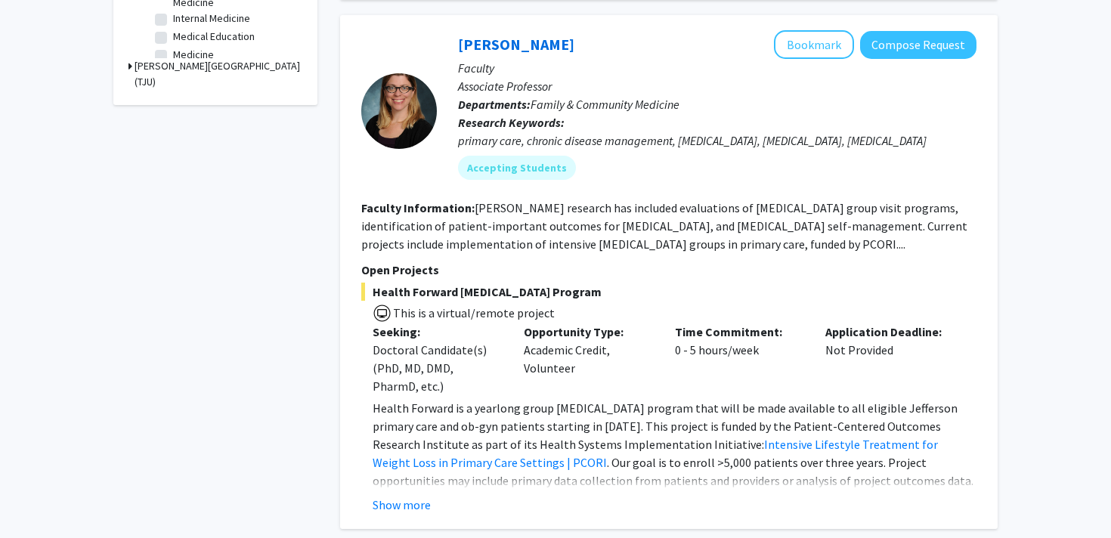
scroll to position [615, 0]
click at [394, 508] on button "Show more" at bounding box center [402, 504] width 58 height 18
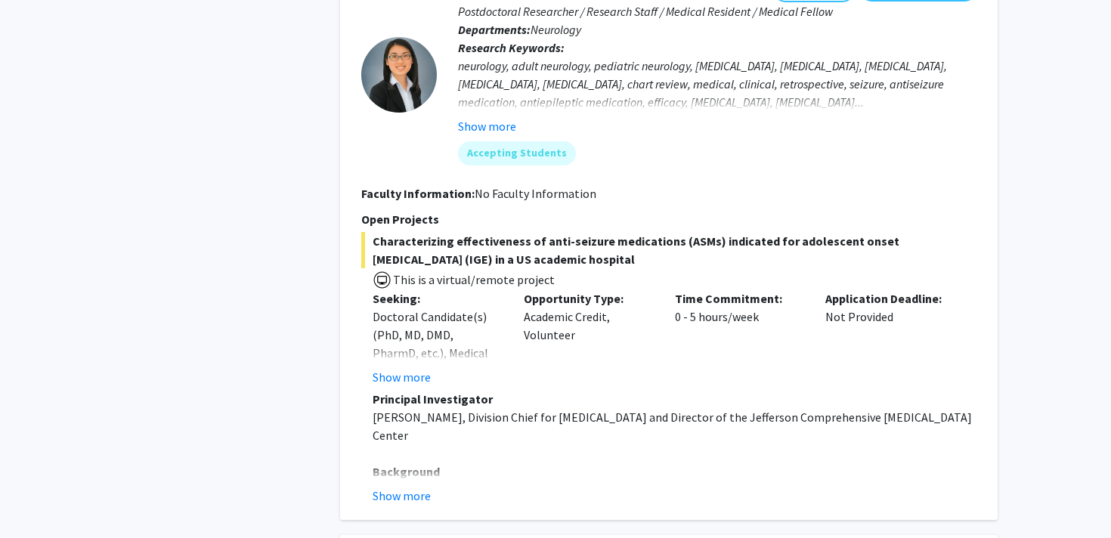
scroll to position [1226, 0]
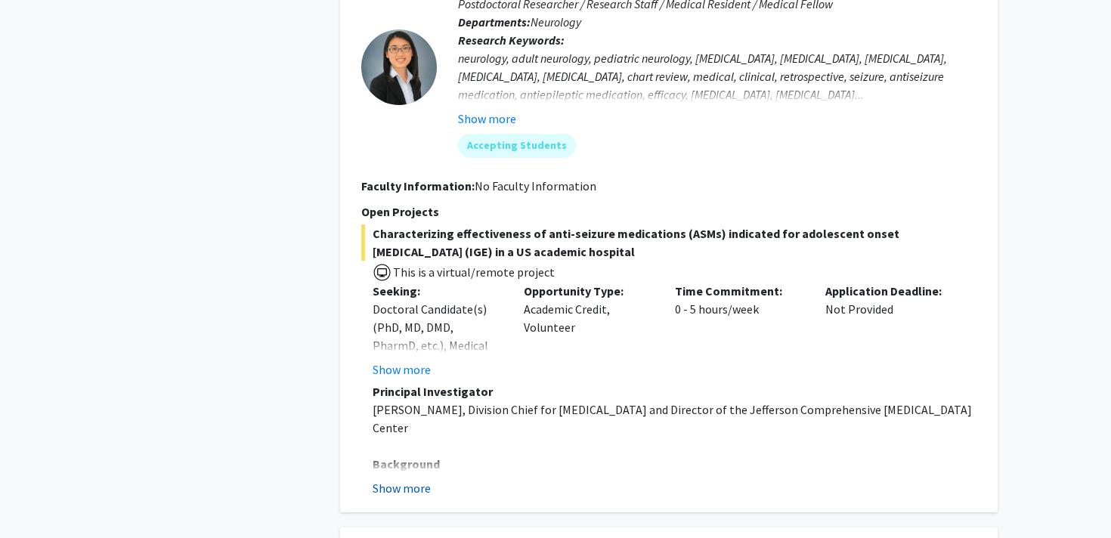
click at [407, 483] on button "Show more" at bounding box center [402, 488] width 58 height 18
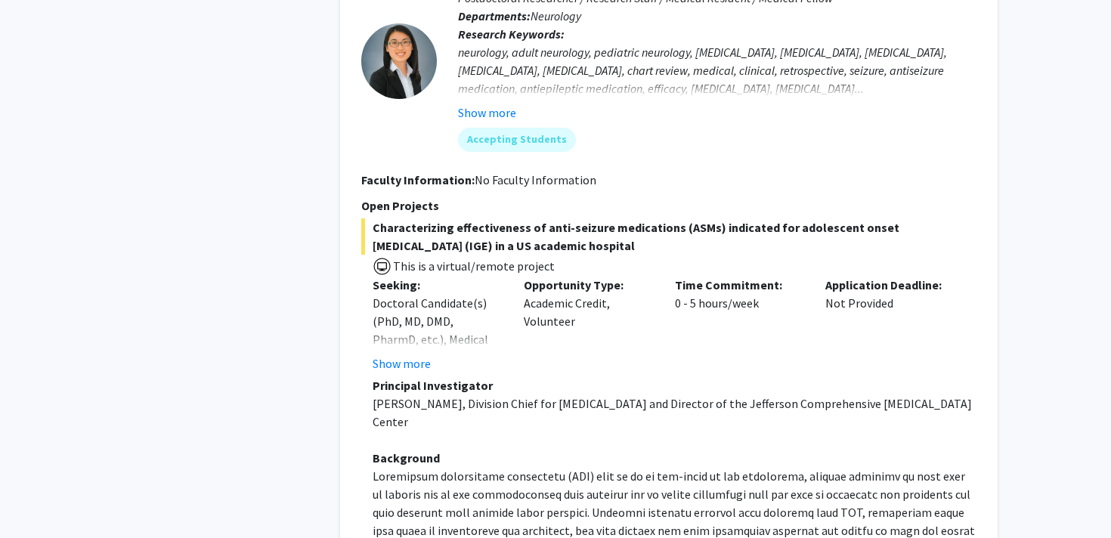
scroll to position [1045, 0]
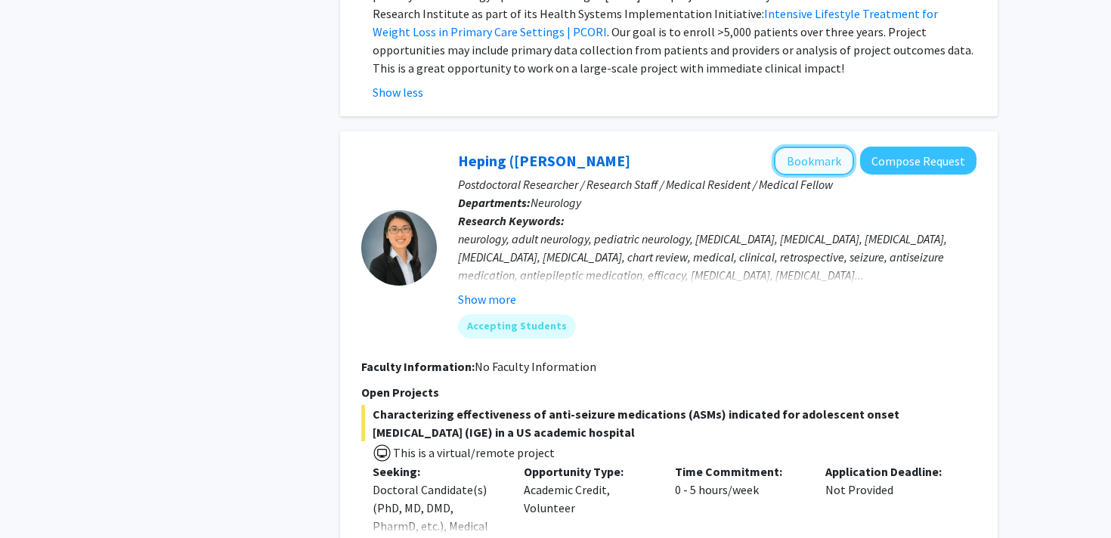
click at [802, 162] on button "Bookmark" at bounding box center [814, 161] width 80 height 29
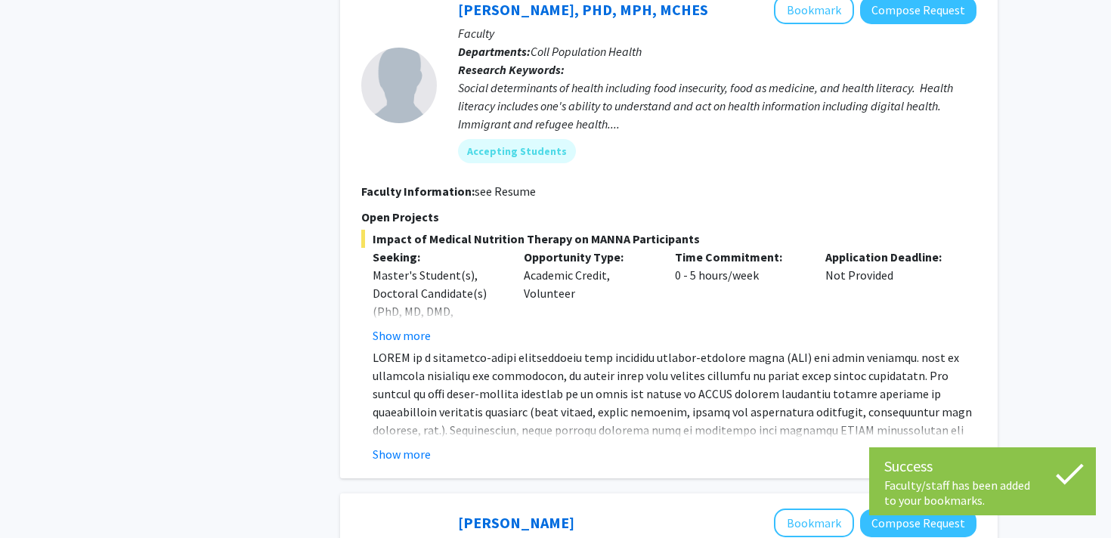
scroll to position [2210, 0]
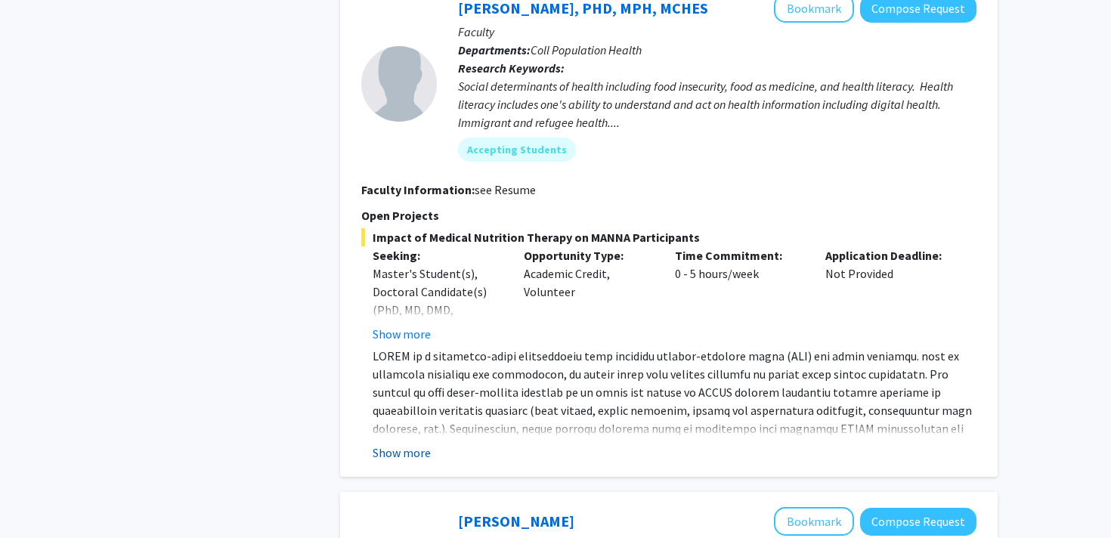
click at [403, 444] on button "Show more" at bounding box center [402, 453] width 58 height 18
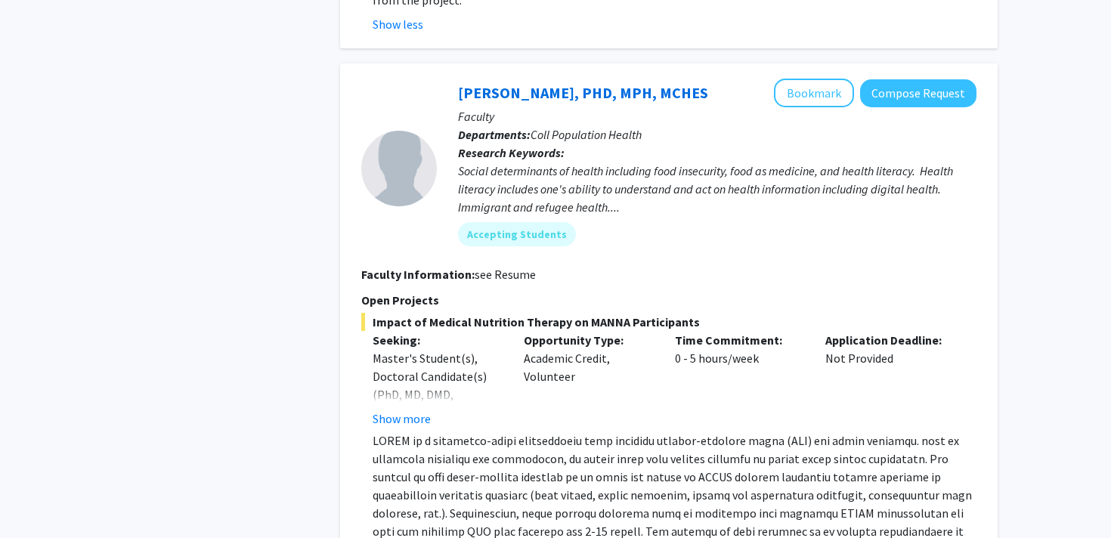
scroll to position [2098, 0]
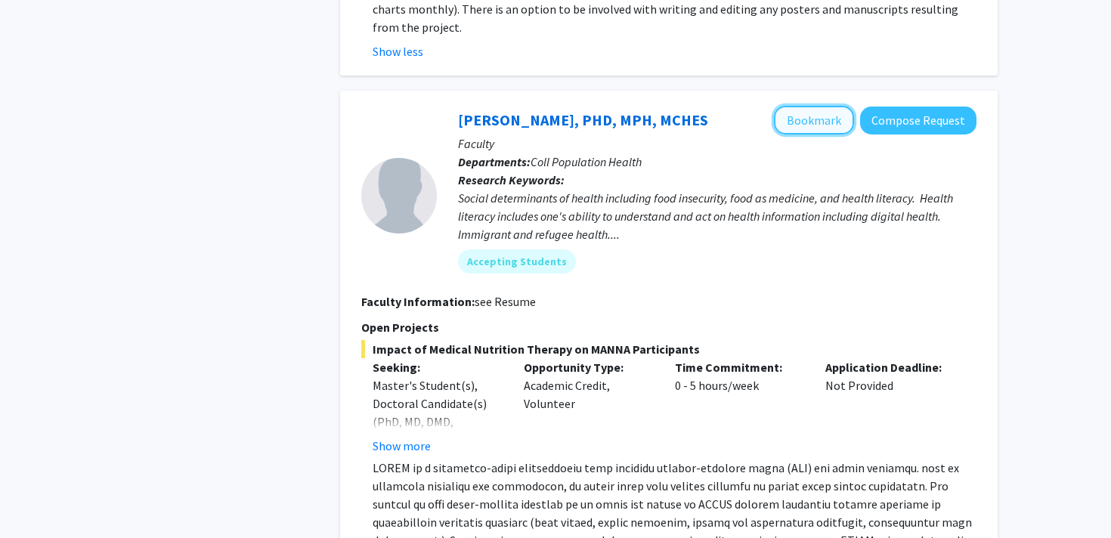
click at [812, 106] on button "Bookmark" at bounding box center [814, 120] width 80 height 29
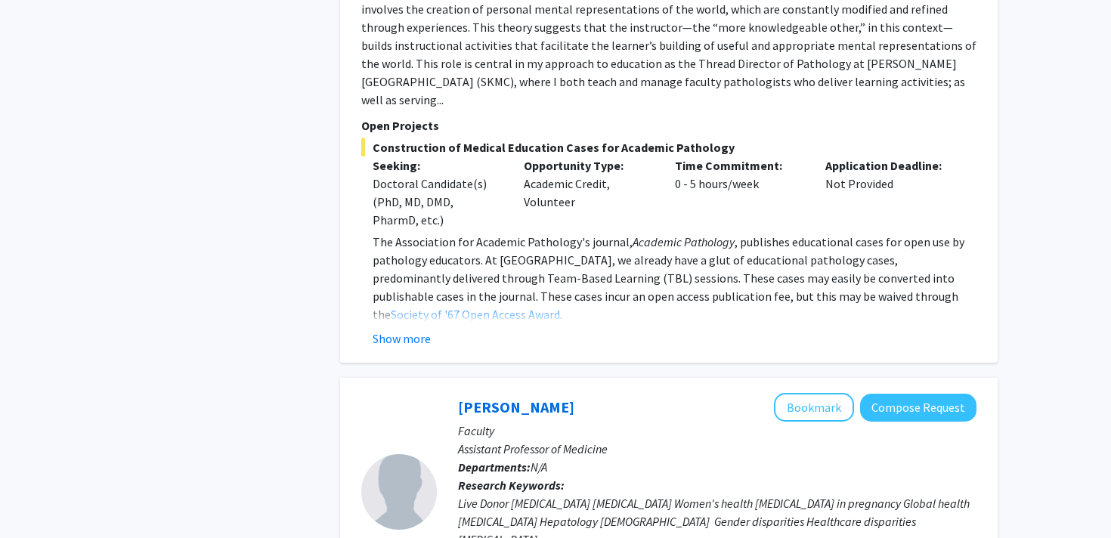
scroll to position [3072, 0]
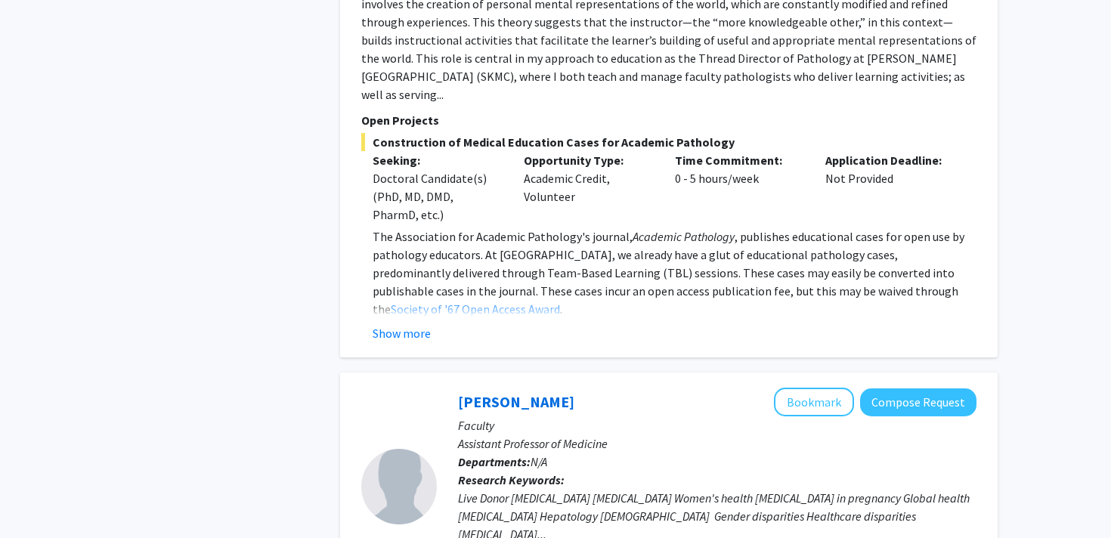
click at [417, 318] on p at bounding box center [675, 327] width 604 height 18
click at [417, 269] on fg-read-more "The Association for Academic Pathology's journal, Academic Pathology , publishe…" at bounding box center [668, 284] width 615 height 115
click at [417, 324] on button "Show more" at bounding box center [402, 333] width 58 height 18
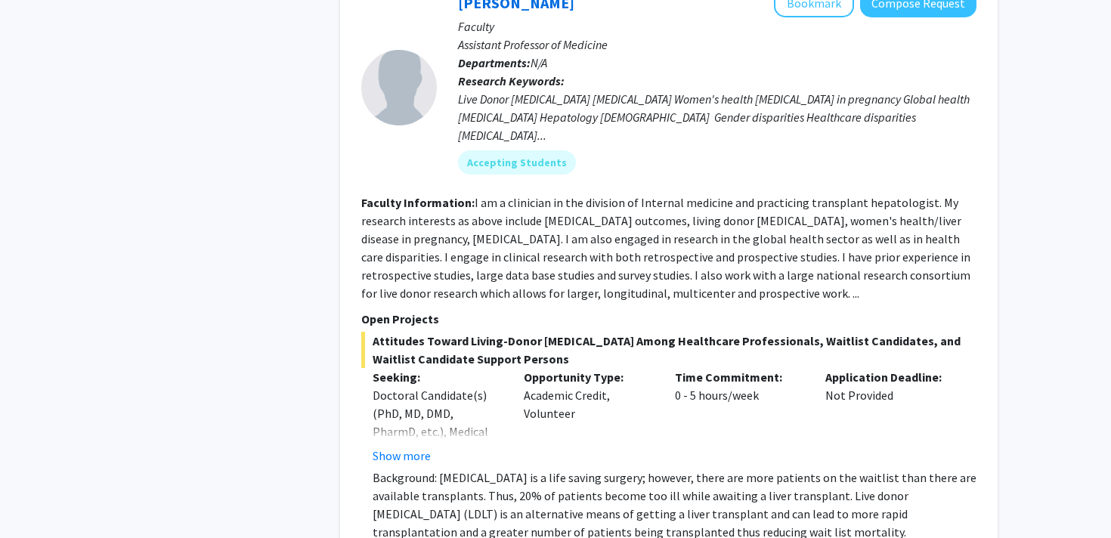
scroll to position [4090, 0]
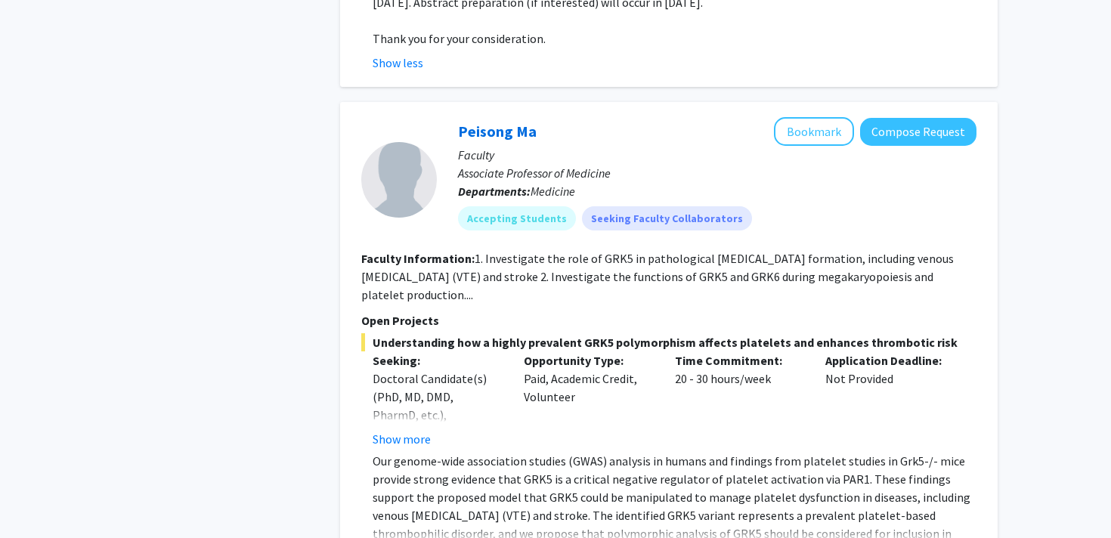
scroll to position [4799, 0]
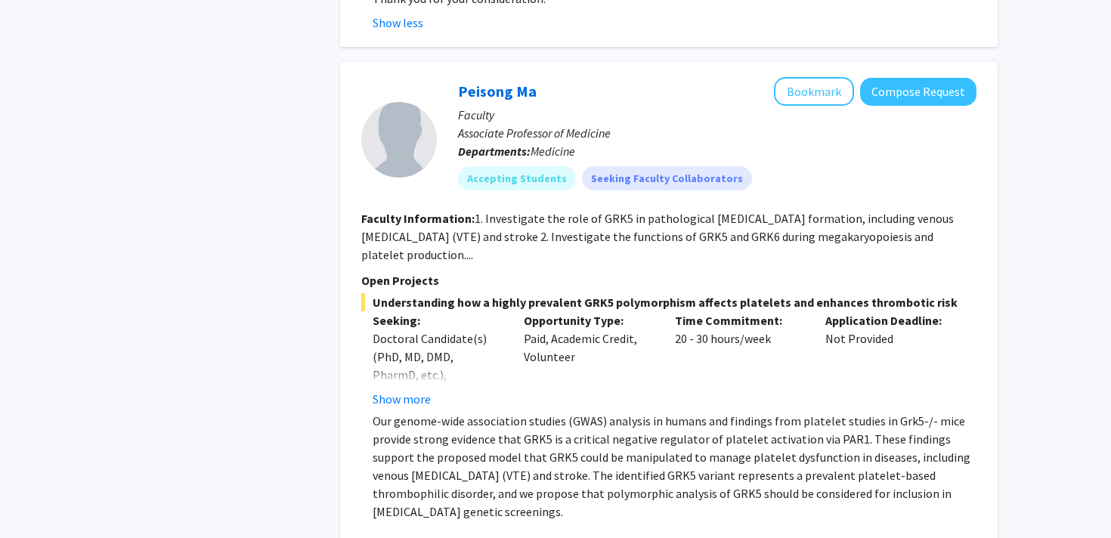
scroll to position [4847, 0]
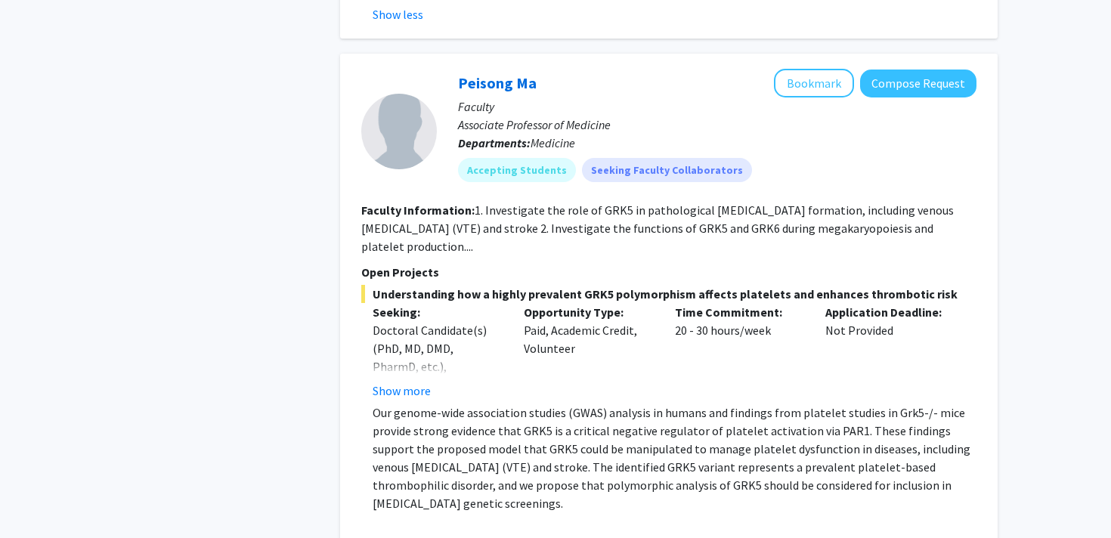
click at [611, 404] on p "Our genome-wide association studies (GWAS) analysis in humans and findings from…" at bounding box center [675, 458] width 604 height 109
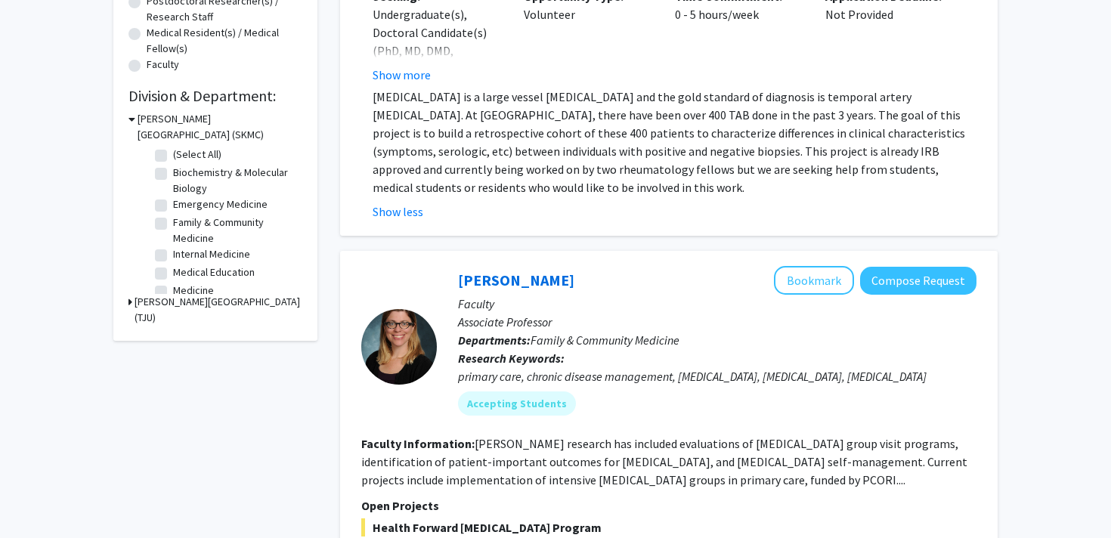
scroll to position [0, 0]
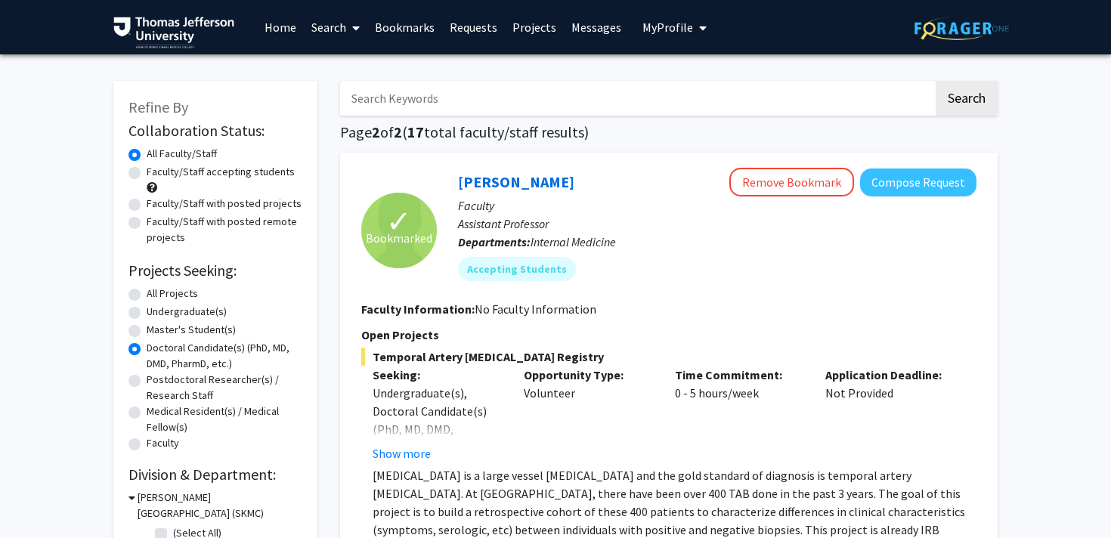
click at [666, 20] on span "My Profile" at bounding box center [667, 27] width 51 height 15
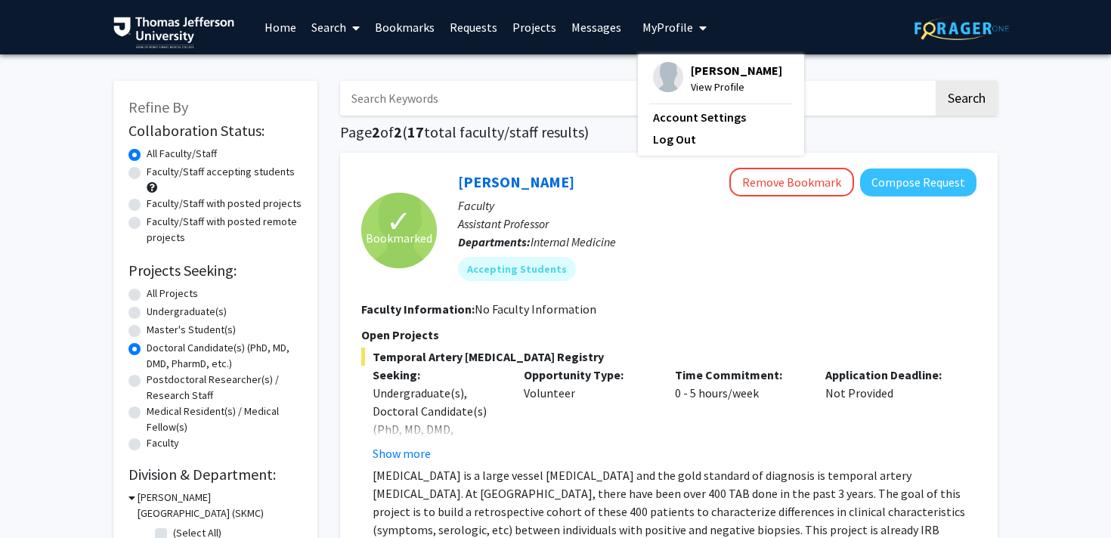
click at [406, 25] on link "Bookmarks" at bounding box center [404, 27] width 75 height 53
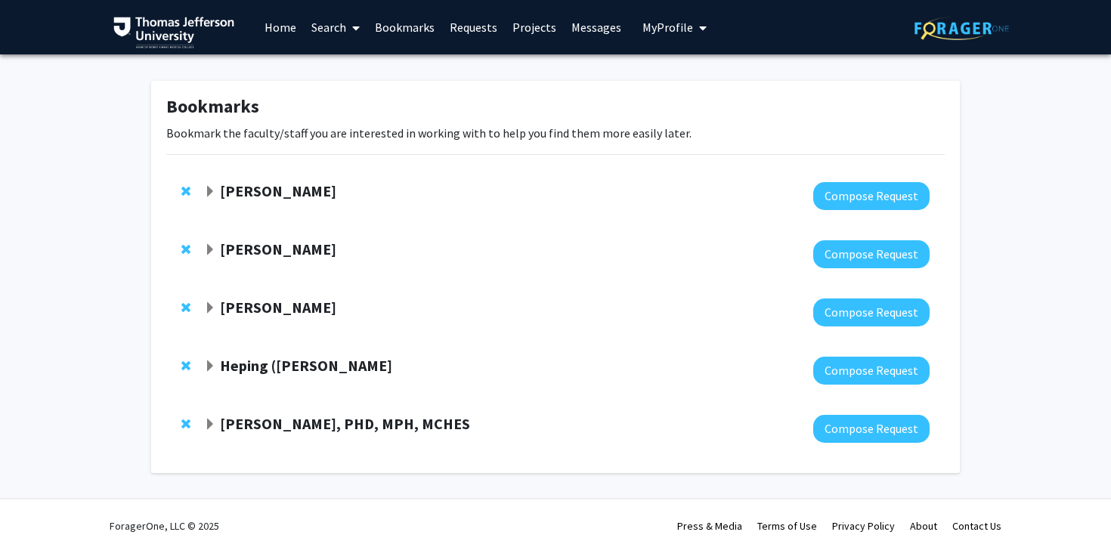
click at [272, 32] on link "Home" at bounding box center [280, 27] width 47 height 53
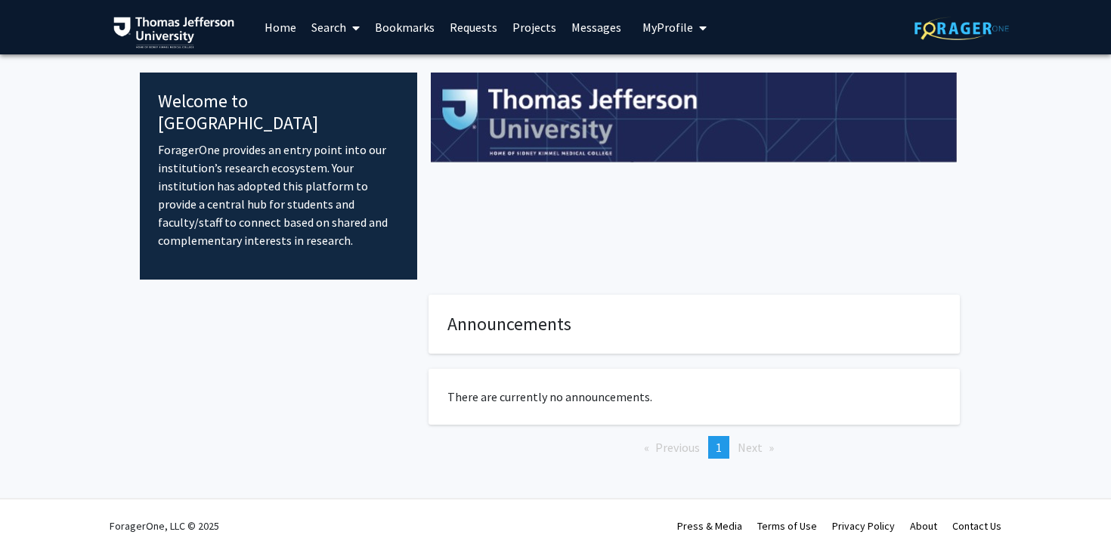
click at [323, 31] on link "Search" at bounding box center [335, 27] width 63 height 53
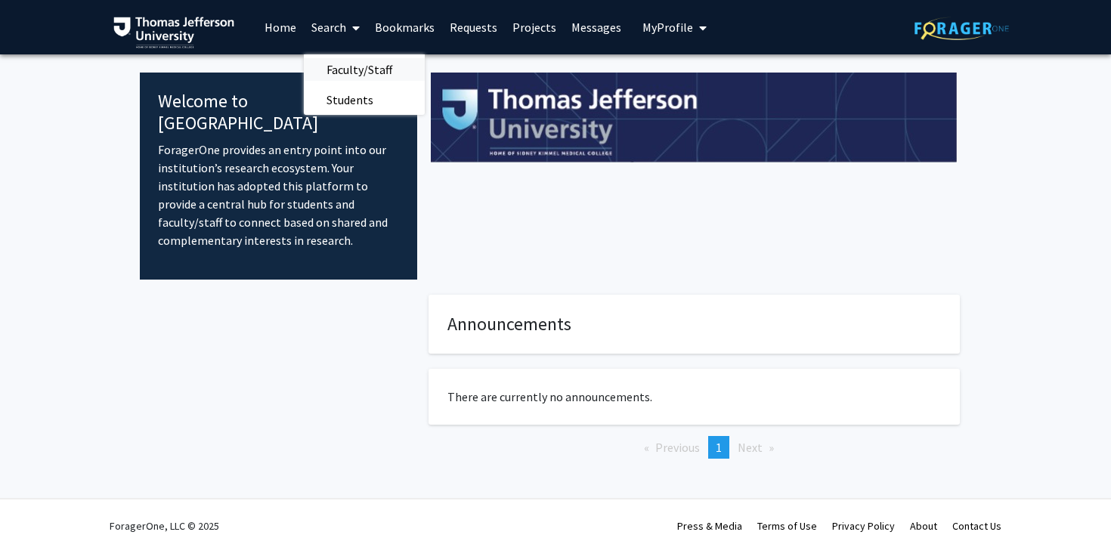
click at [339, 63] on span "Faculty/Staff" at bounding box center [359, 69] width 111 height 30
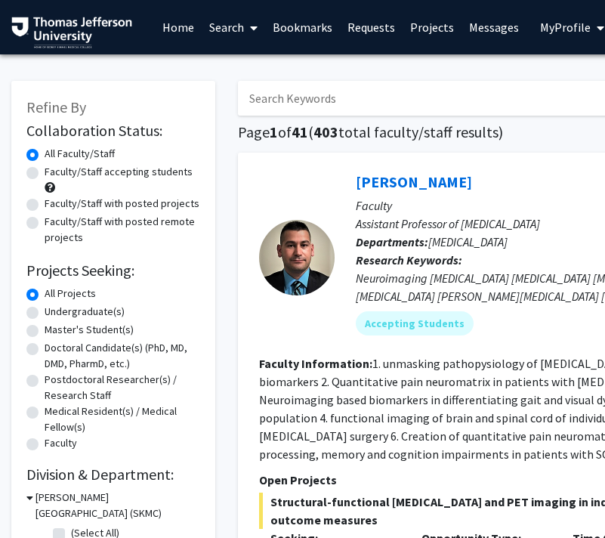
click at [302, 20] on link "Bookmarks" at bounding box center [302, 27] width 75 height 53
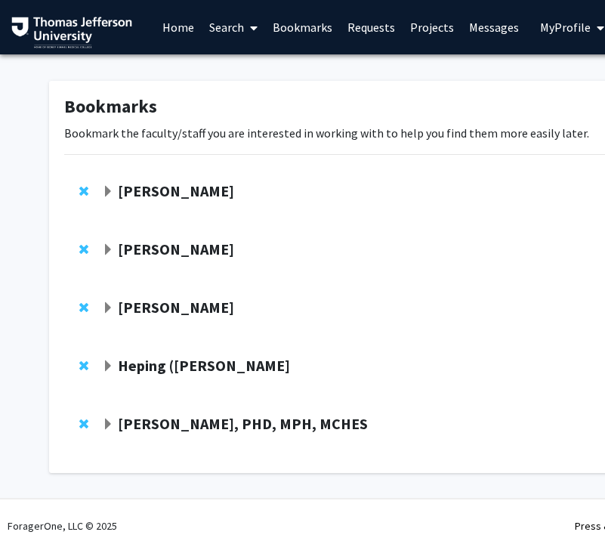
click at [174, 195] on strong "Dennis Hand" at bounding box center [176, 190] width 116 height 19
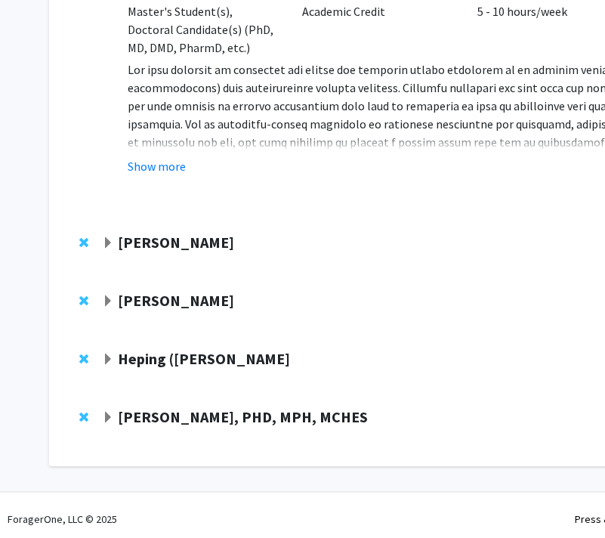
scroll to position [537, 0]
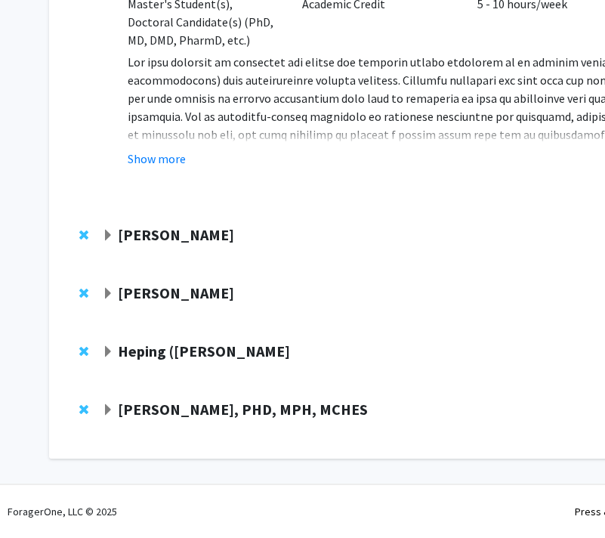
click at [166, 296] on strong "Tim Wilson" at bounding box center [176, 292] width 116 height 19
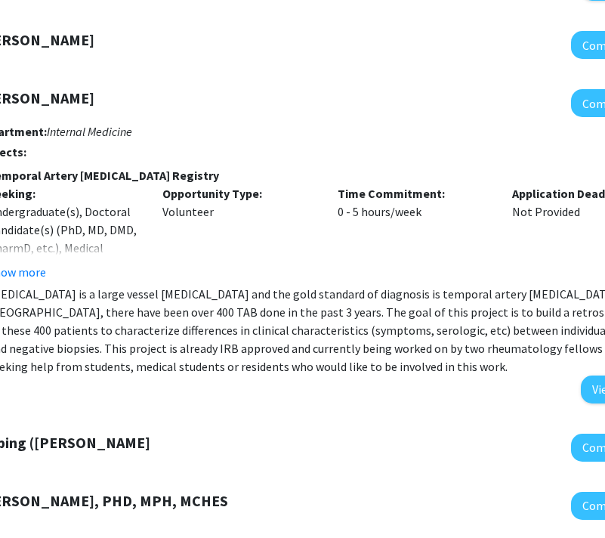
scroll to position [731, 0]
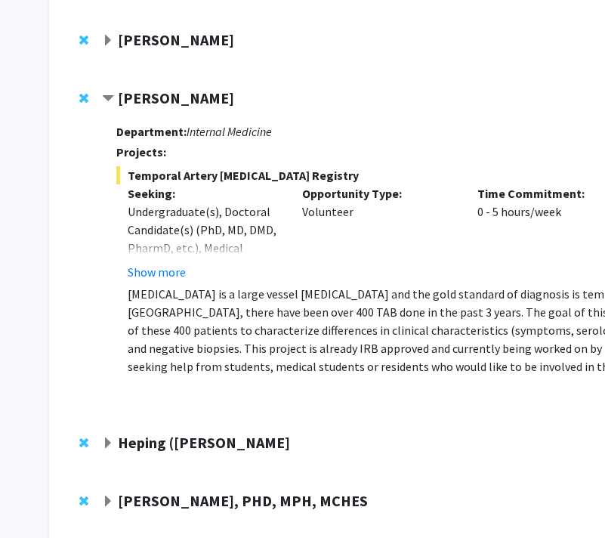
click at [131, 99] on strong "Tim Wilson" at bounding box center [176, 97] width 116 height 19
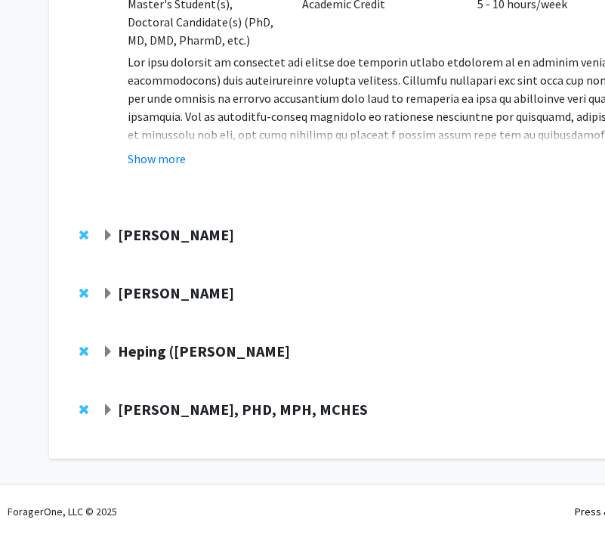
scroll to position [537, 0]
click at [131, 300] on strong "Tim Wilson" at bounding box center [176, 292] width 116 height 19
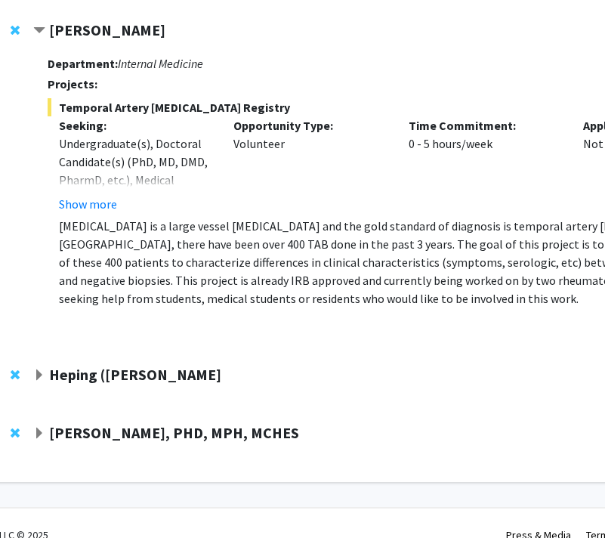
scroll to position [804, 69]
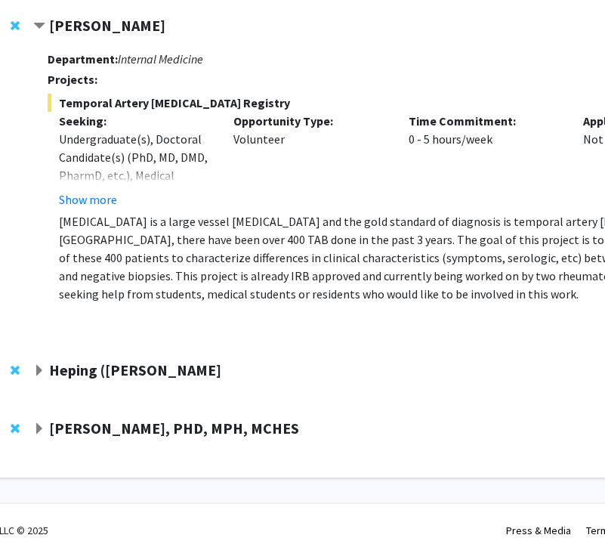
click at [159, 370] on strong "Heping (Ann) Sheng" at bounding box center [135, 369] width 172 height 19
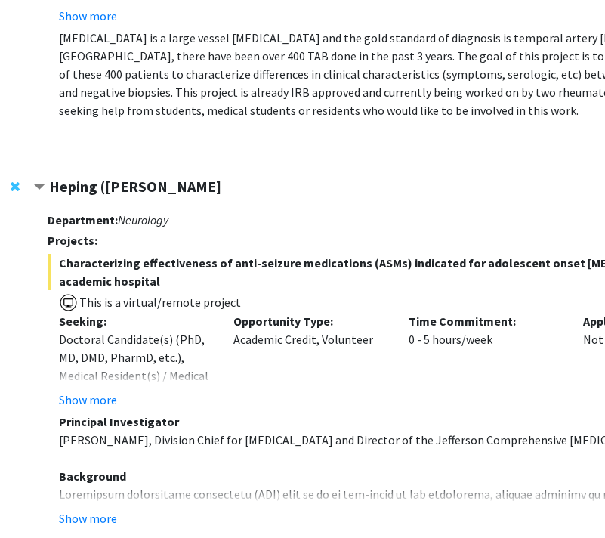
scroll to position [994, 69]
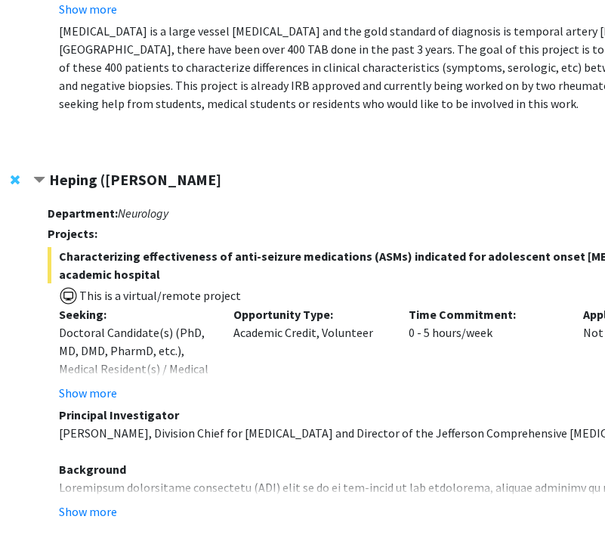
click at [160, 184] on strong "Heping (Ann) Sheng" at bounding box center [135, 179] width 172 height 19
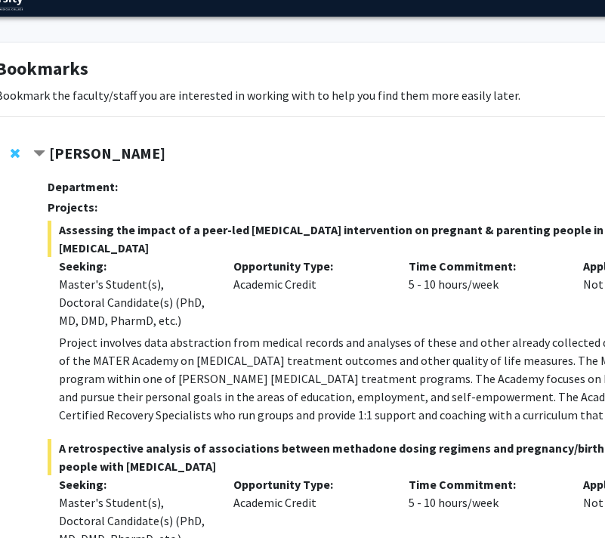
scroll to position [0, 69]
